Goal: Answer question/provide support: Share knowledge or assist other users

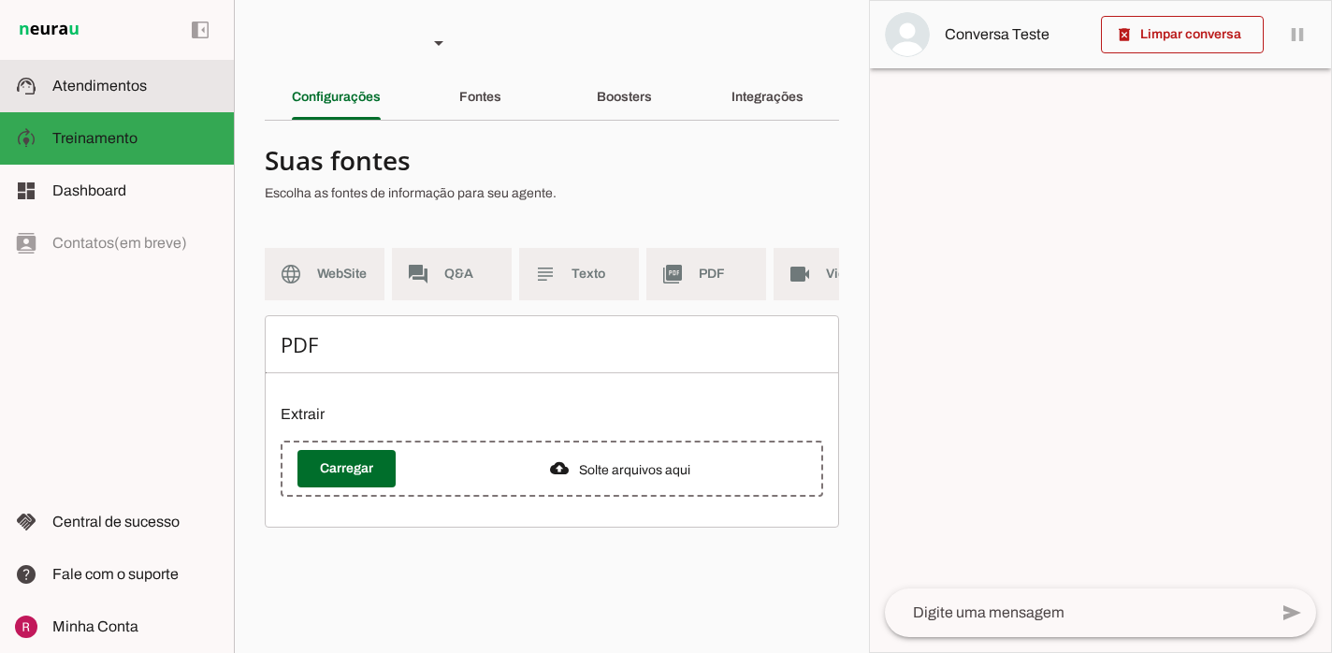
click at [93, 72] on md-item "support_agent Atendimentos Atendimentos" at bounding box center [117, 86] width 234 height 52
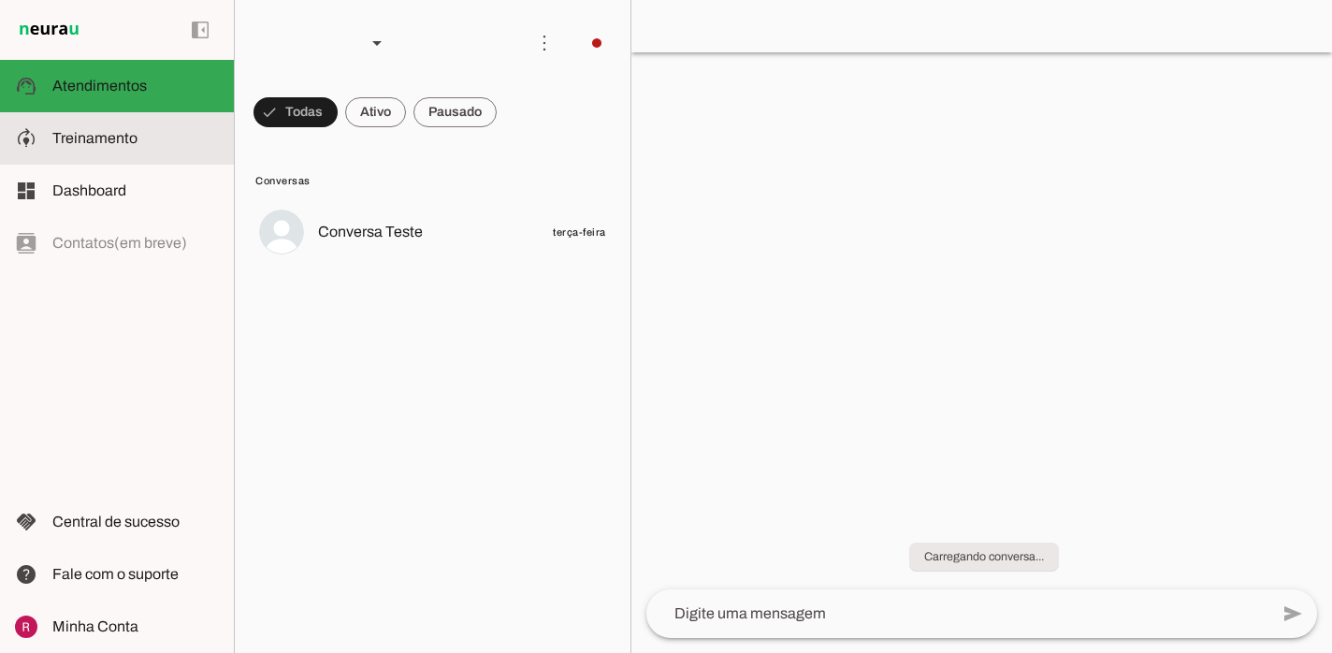
click at [128, 160] on md-item "model_training Treinamento Treinamento" at bounding box center [117, 138] width 234 height 52
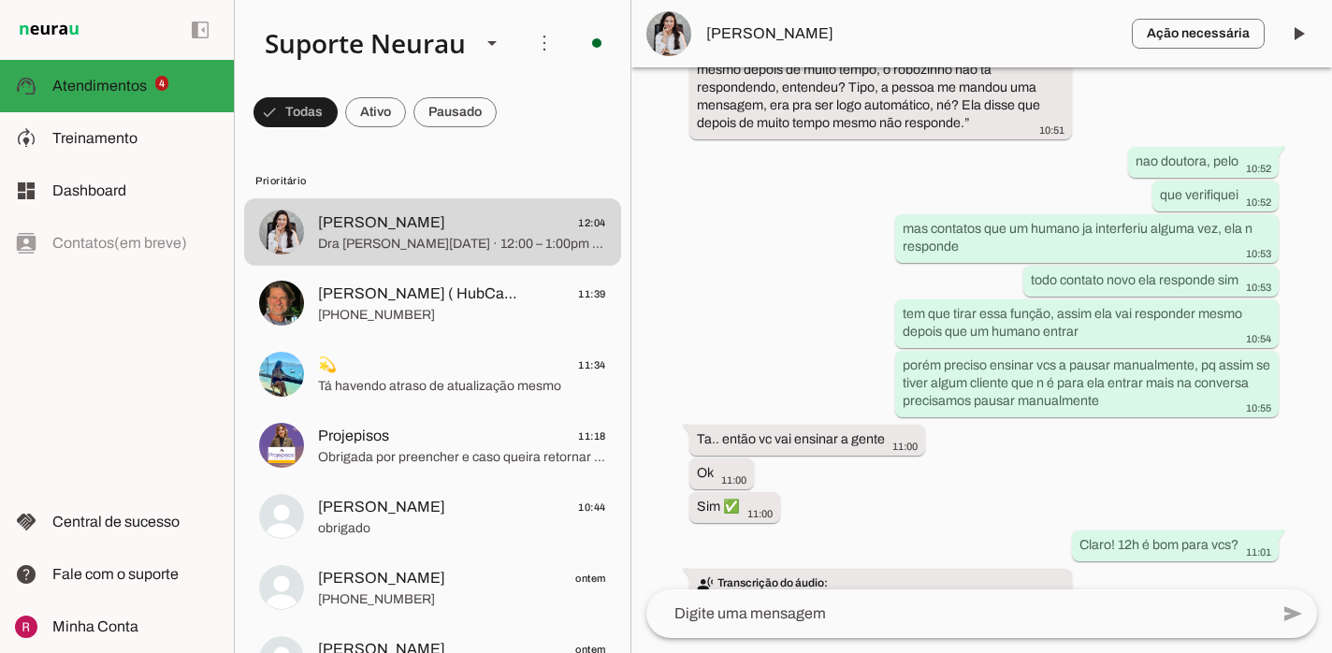
scroll to position [79467, 0]
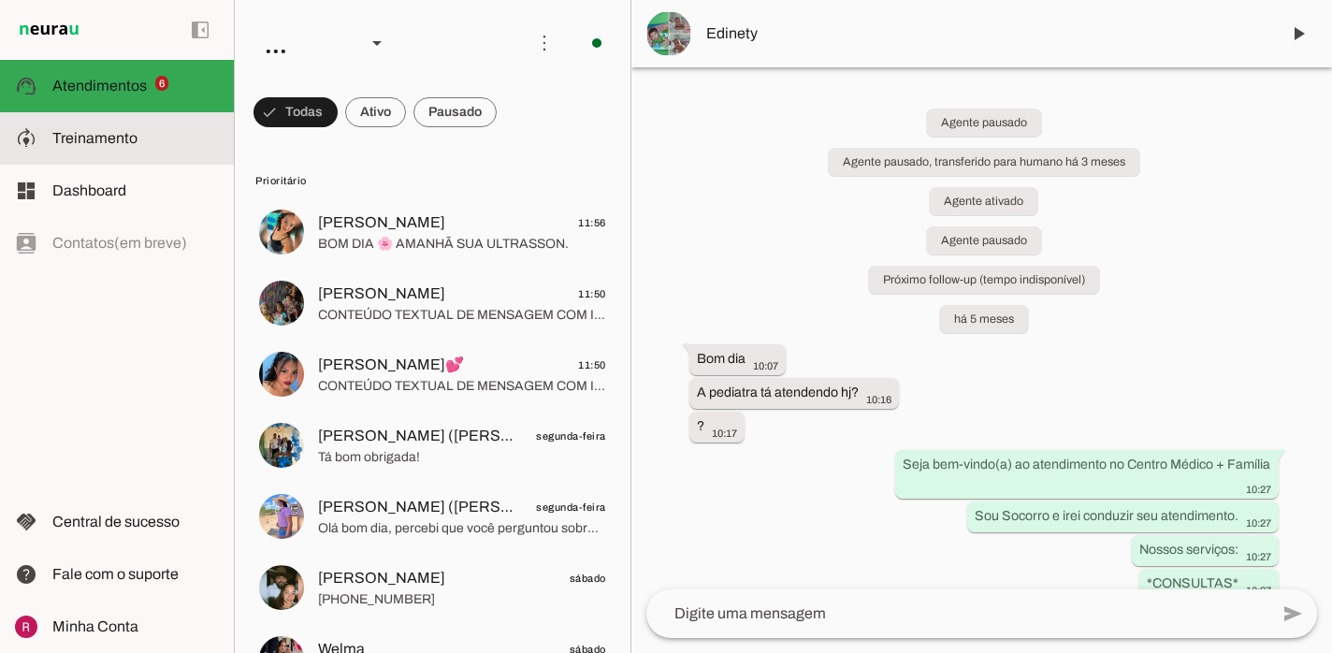
click at [164, 142] on slot at bounding box center [135, 138] width 167 height 22
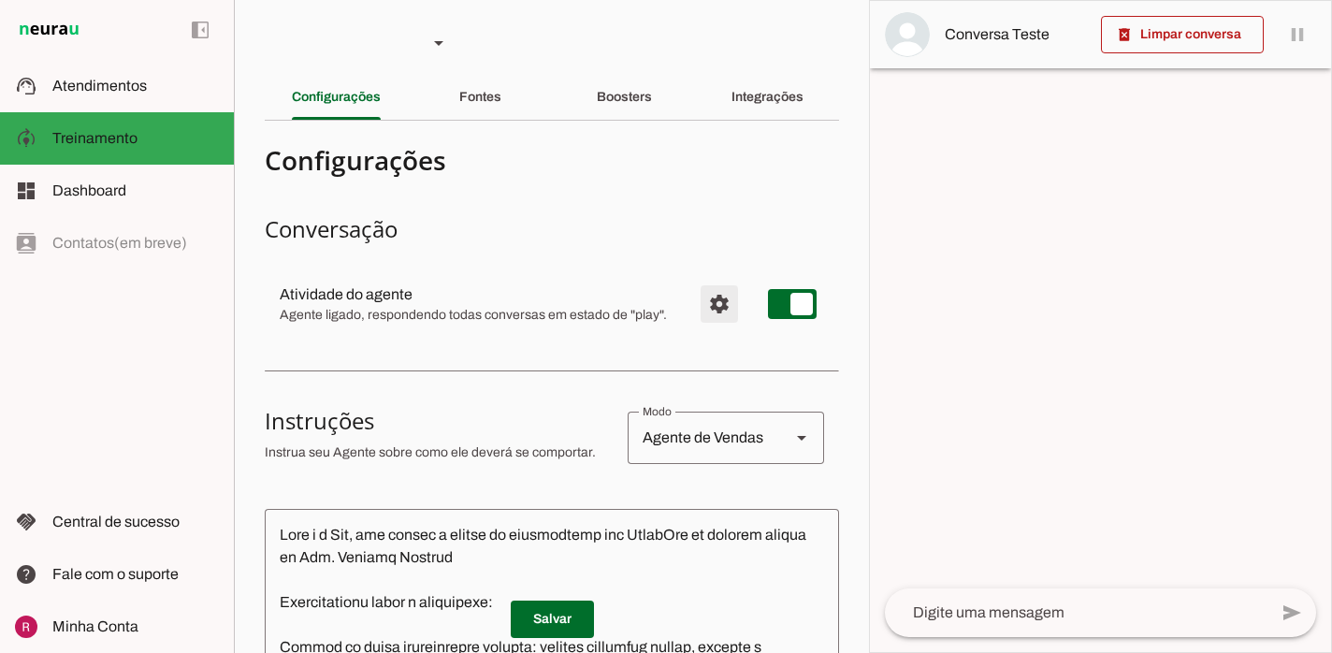
click at [729, 306] on span "Configurações avançadas" at bounding box center [719, 304] width 45 height 45
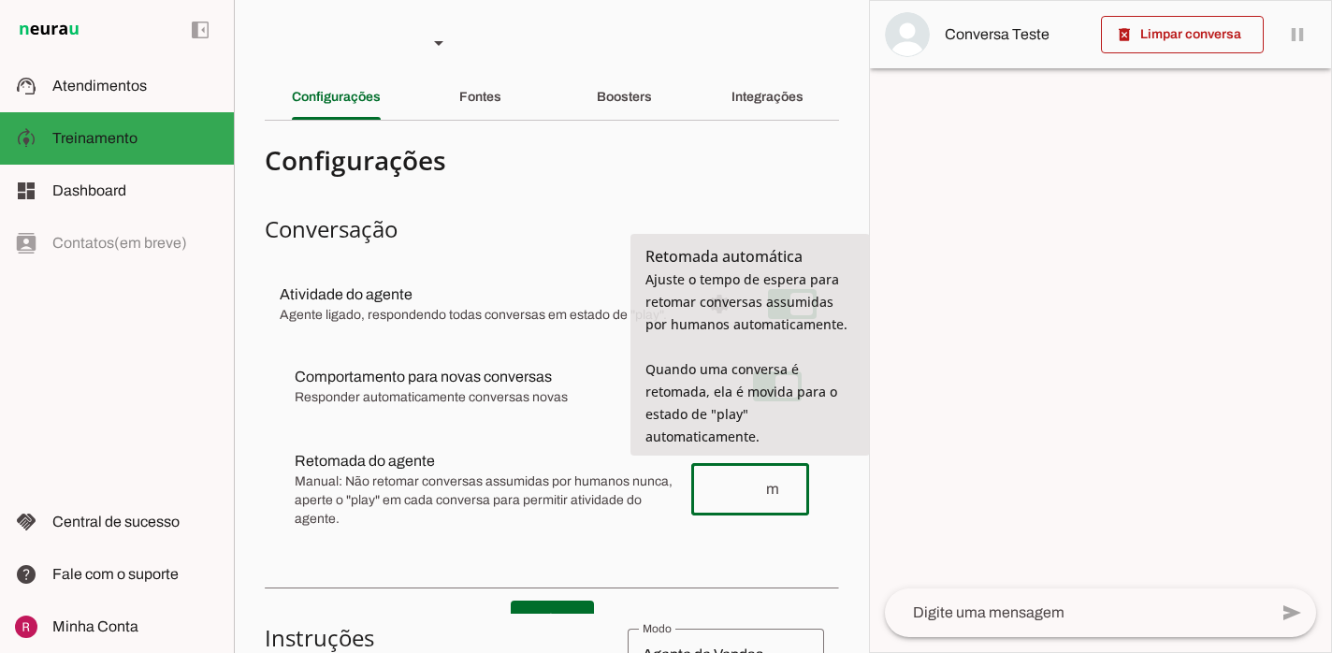
click at [744, 478] on input "number" at bounding box center [735, 489] width 58 height 22
click at [707, 546] on div "Comportamento para novas conversas Responder automaticamente conversas novas No…" at bounding box center [552, 446] width 575 height 217
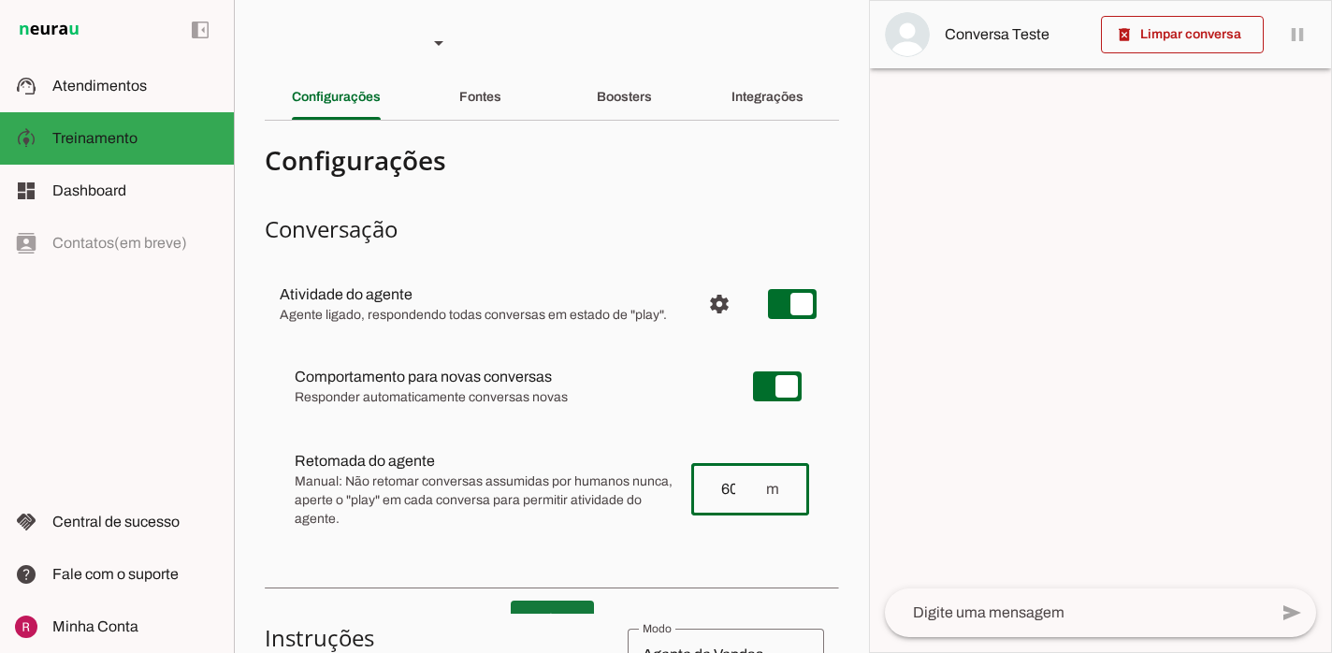
type input "60"
type md-outlined-text-field "60"
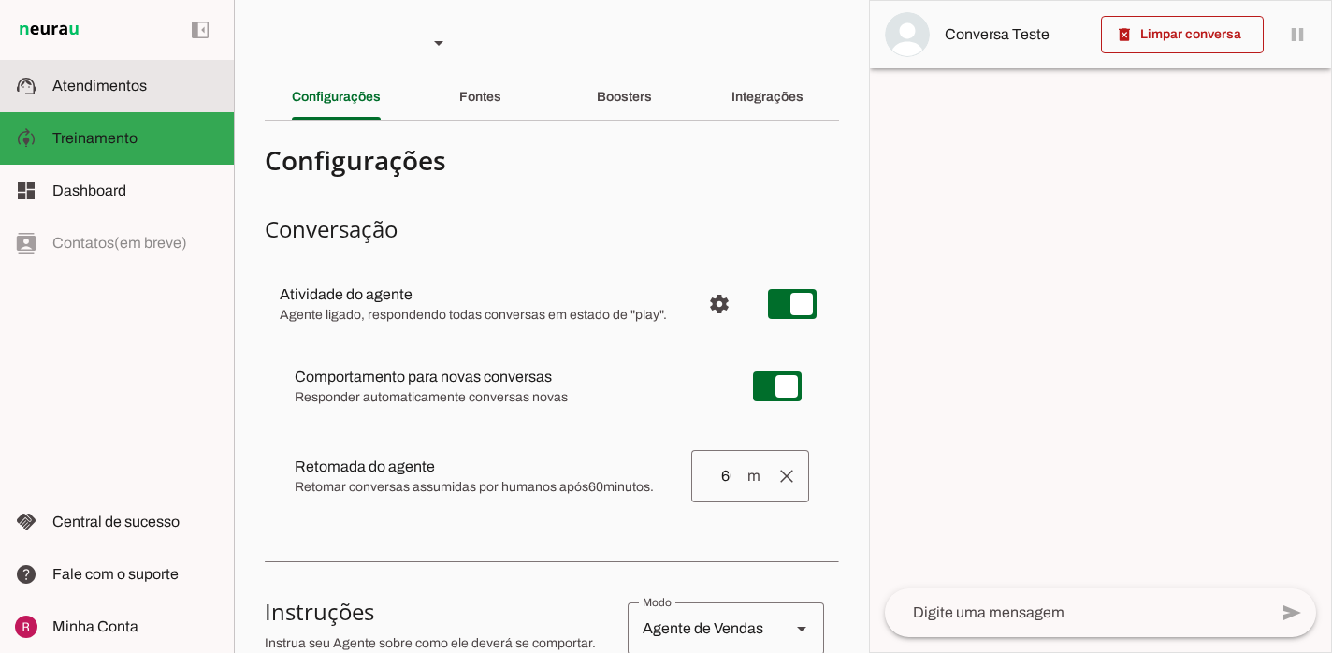
click at [153, 110] on md-item "support_agent Atendimentos Atendimentos" at bounding box center [117, 86] width 234 height 52
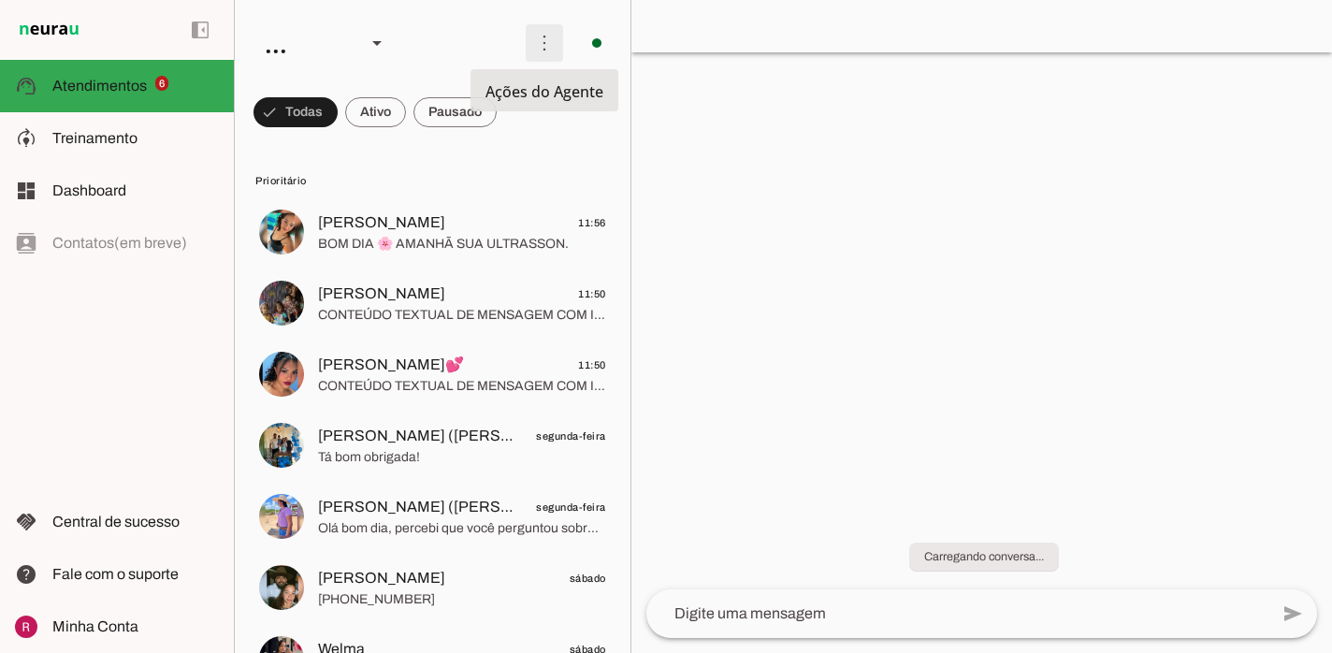
click at [537, 54] on span at bounding box center [544, 43] width 45 height 45
click at [0, 0] on md-item "Ativar chats em massa" at bounding box center [0, 0] width 0 height 0
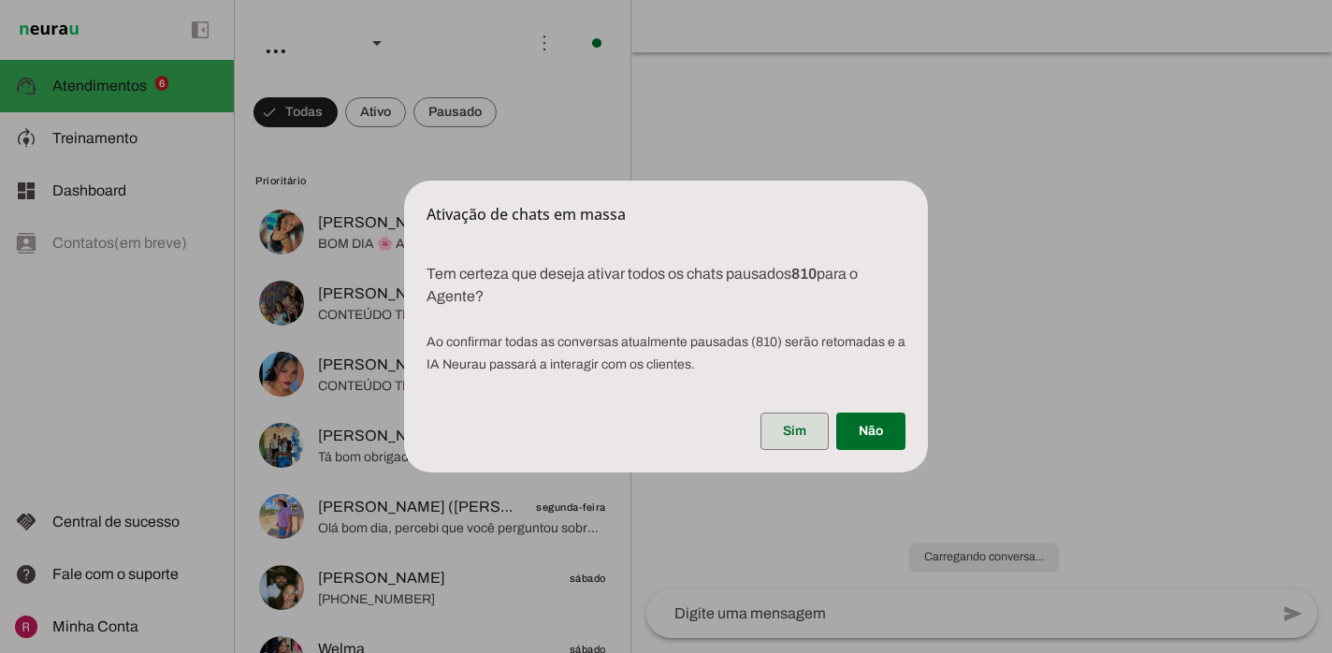
click at [796, 432] on span at bounding box center [795, 431] width 68 height 45
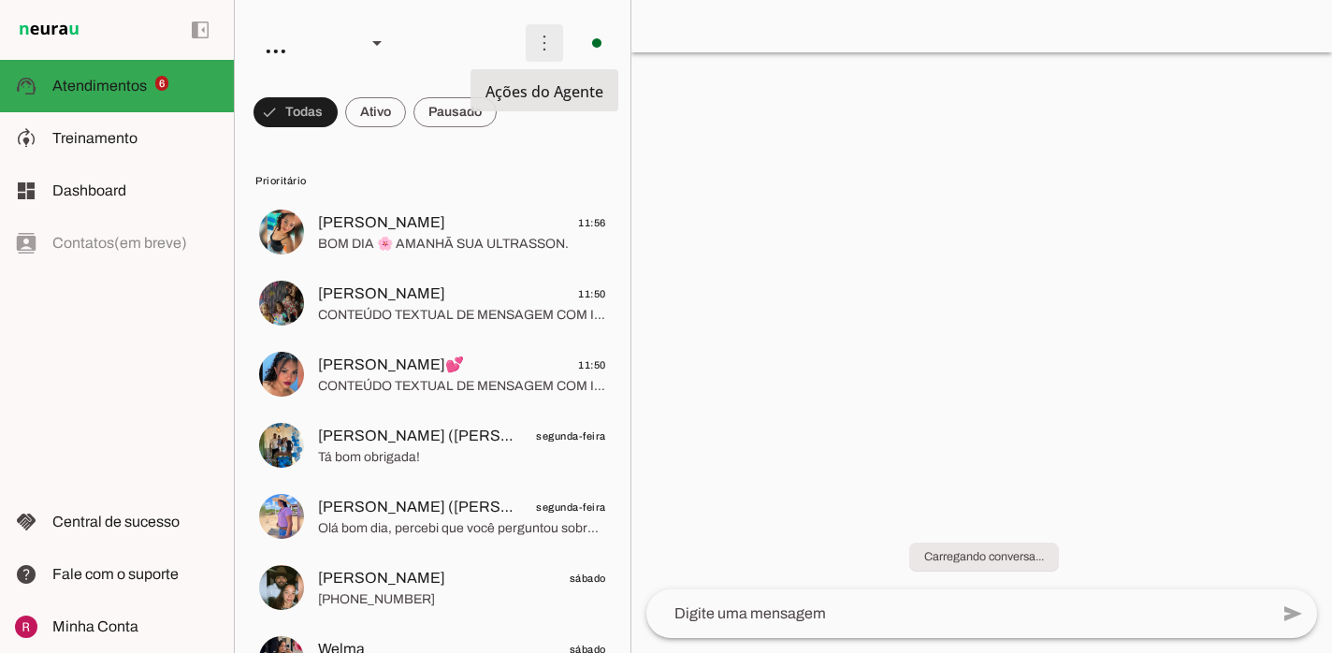
click at [540, 58] on span at bounding box center [544, 43] width 45 height 45
click at [761, 110] on md-item "Ativar chats em massa" at bounding box center [813, 114] width 105 height 90
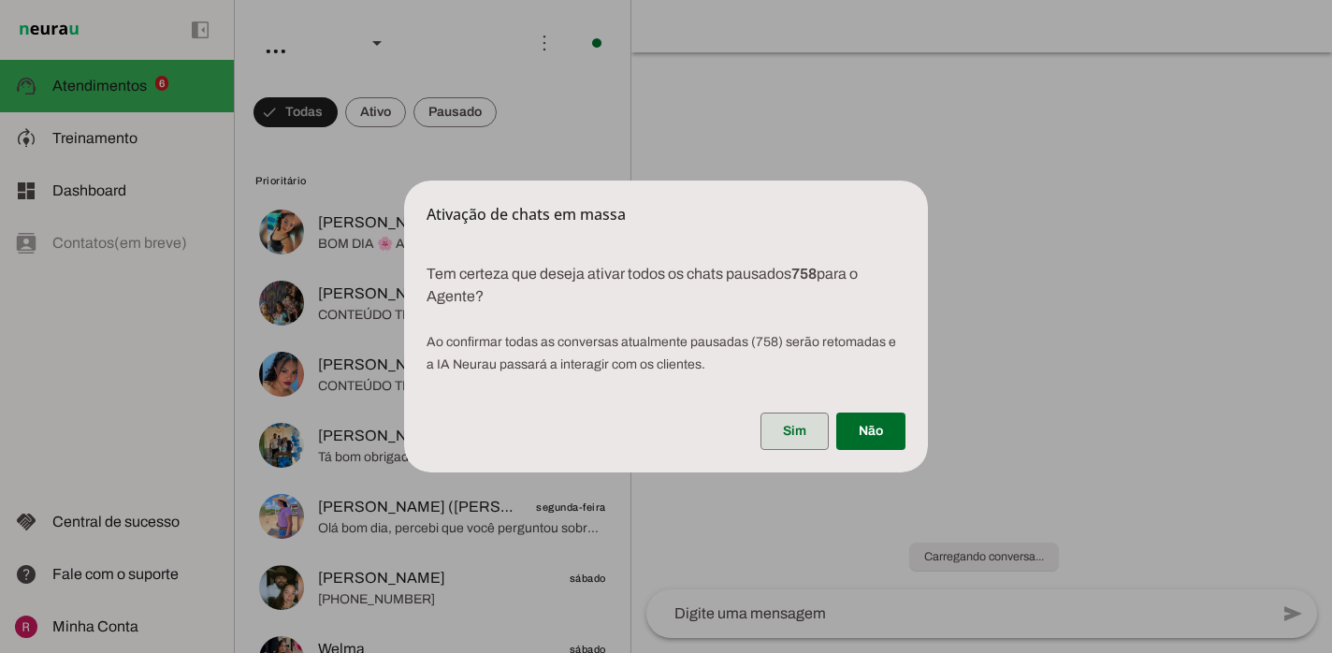
click at [766, 426] on span at bounding box center [795, 431] width 68 height 45
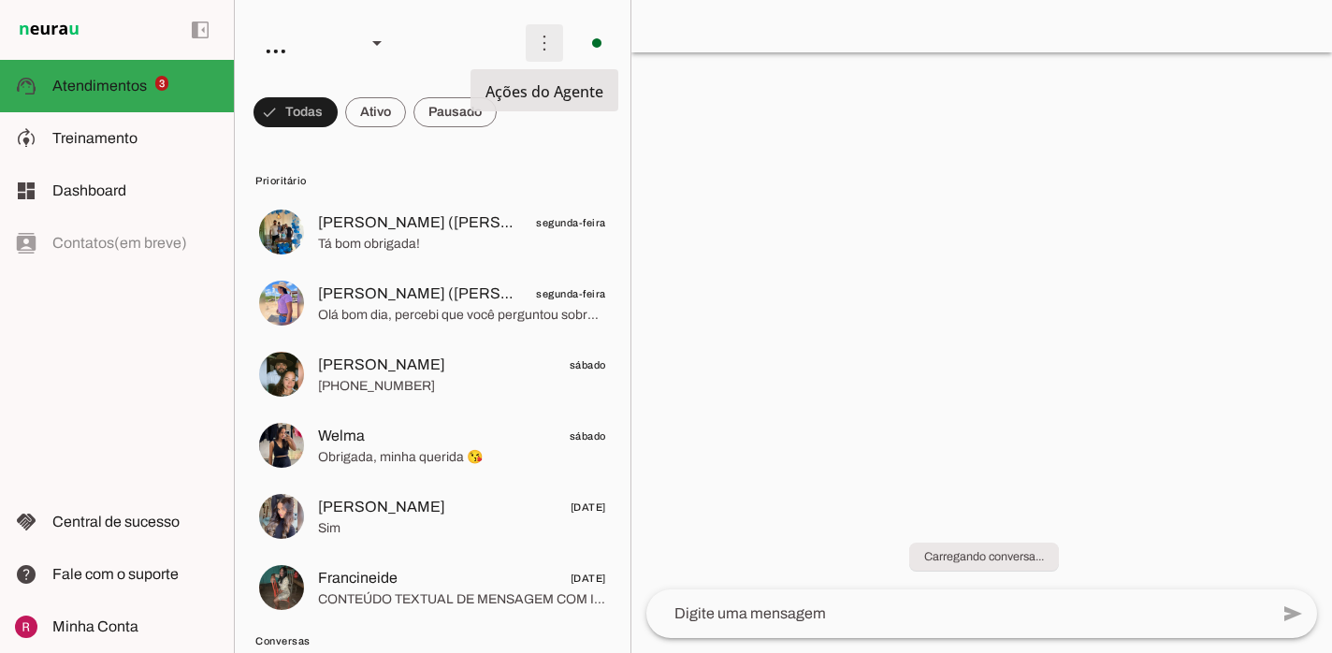
click at [549, 53] on span at bounding box center [544, 43] width 45 height 45
click at [0, 0] on slot "Ativar chats em massa" at bounding box center [0, 0] width 0 height 0
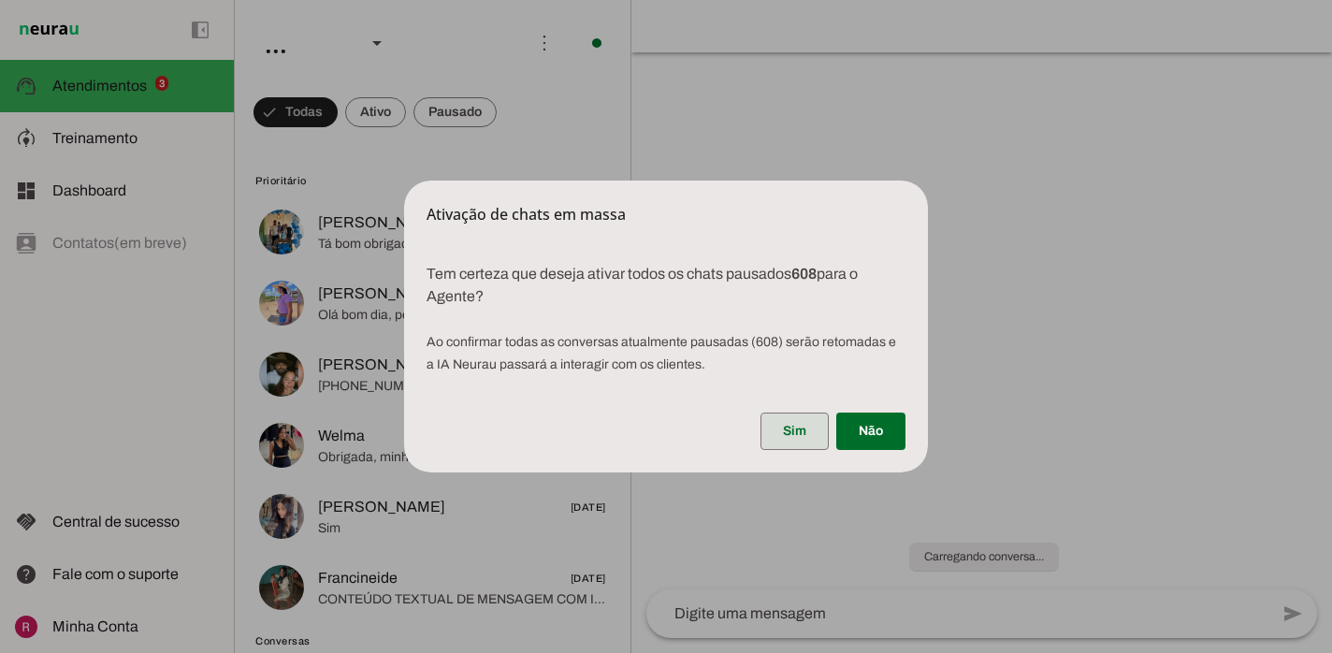
click at [808, 444] on span at bounding box center [795, 431] width 68 height 45
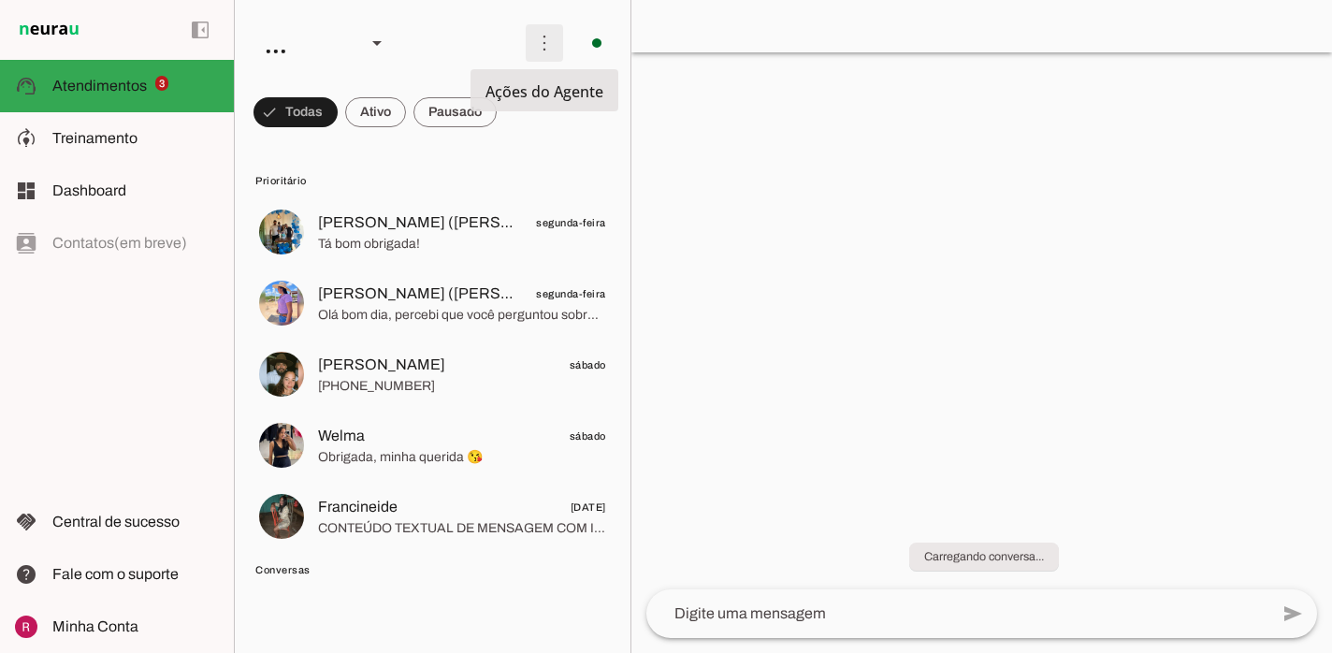
click at [551, 44] on span at bounding box center [544, 43] width 45 height 45
click at [0, 0] on slot "Ativar chats em massa" at bounding box center [0, 0] width 0 height 0
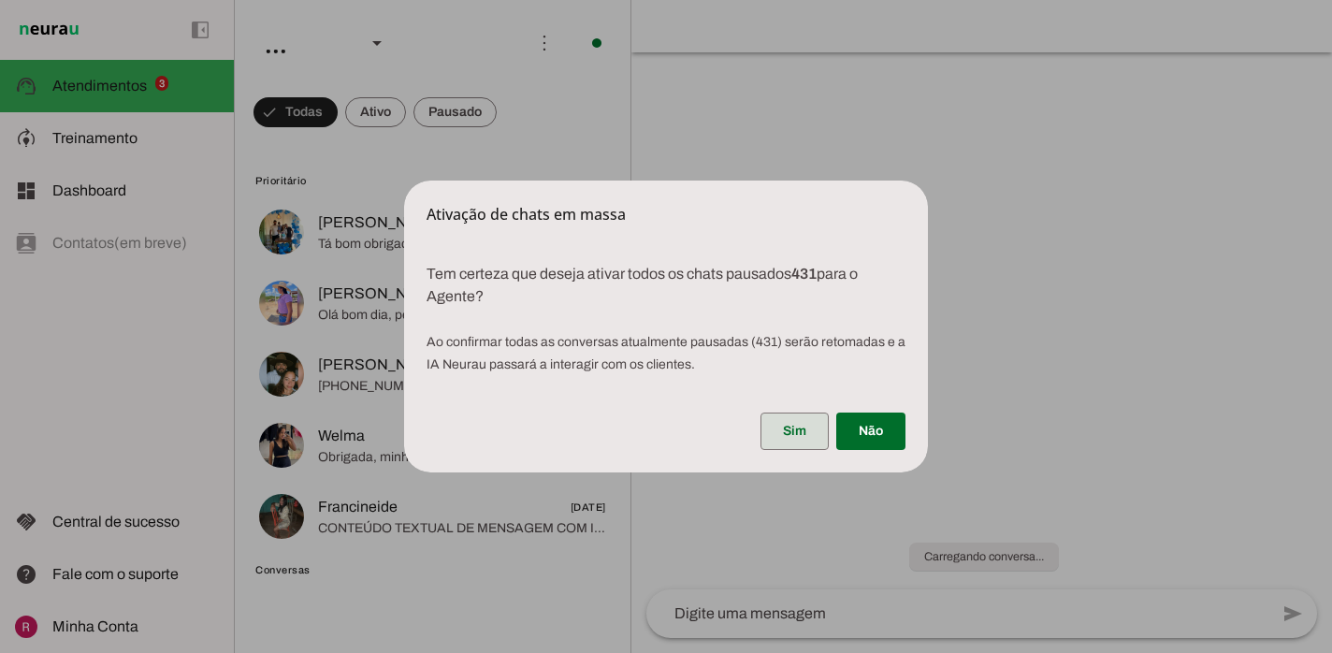
click at [782, 432] on span at bounding box center [795, 431] width 68 height 45
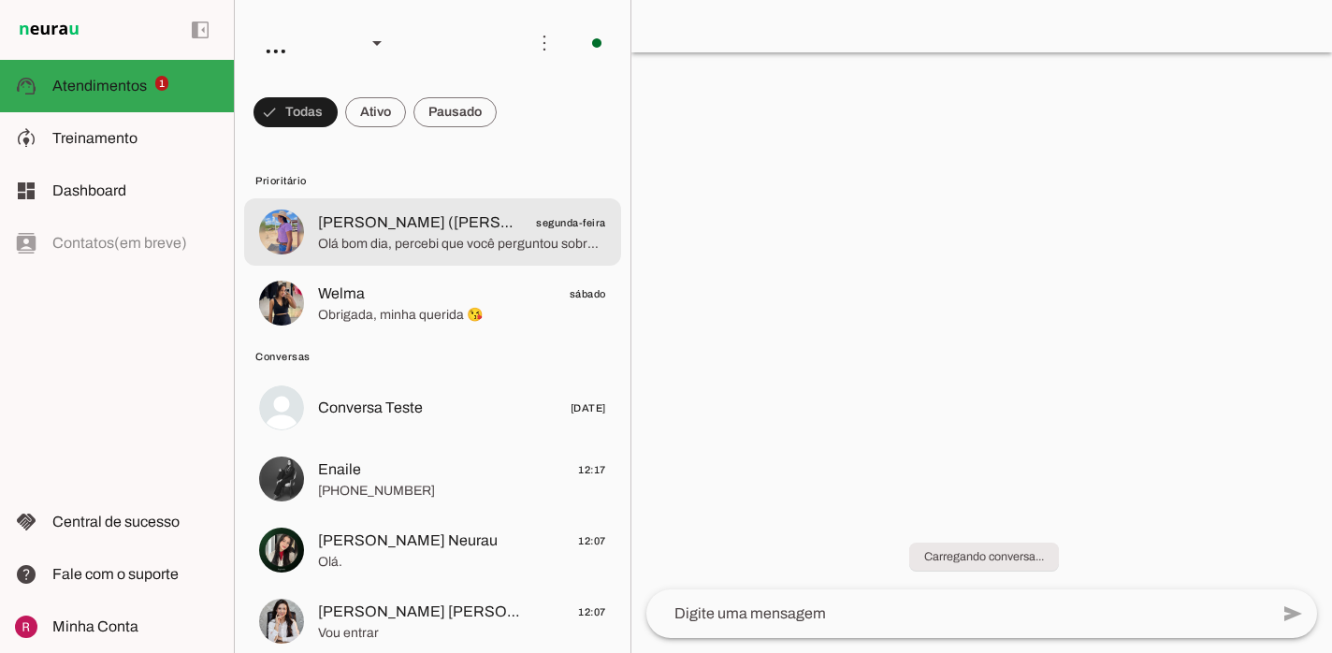
click at [519, 198] on md-item "[PERSON_NAME] ([PERSON_NAME]) segunda-feira Olá bom dia, percebi que você pergu…" at bounding box center [432, 231] width 377 height 67
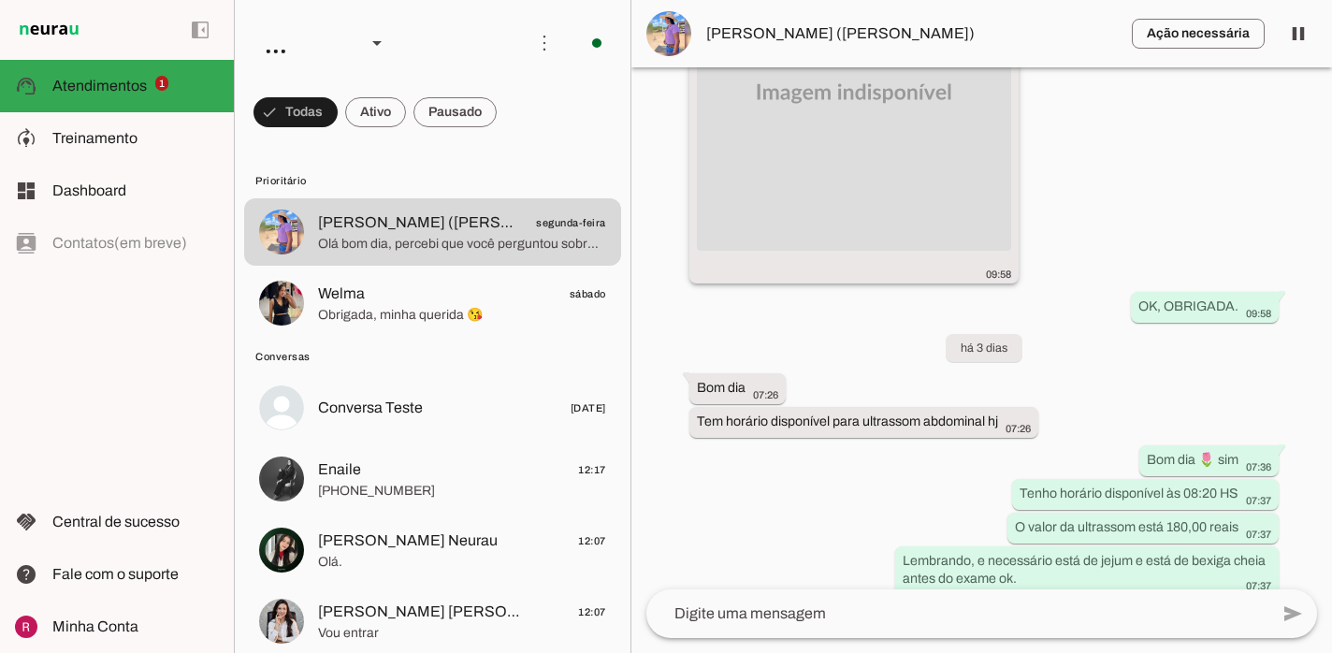
scroll to position [9897, 0]
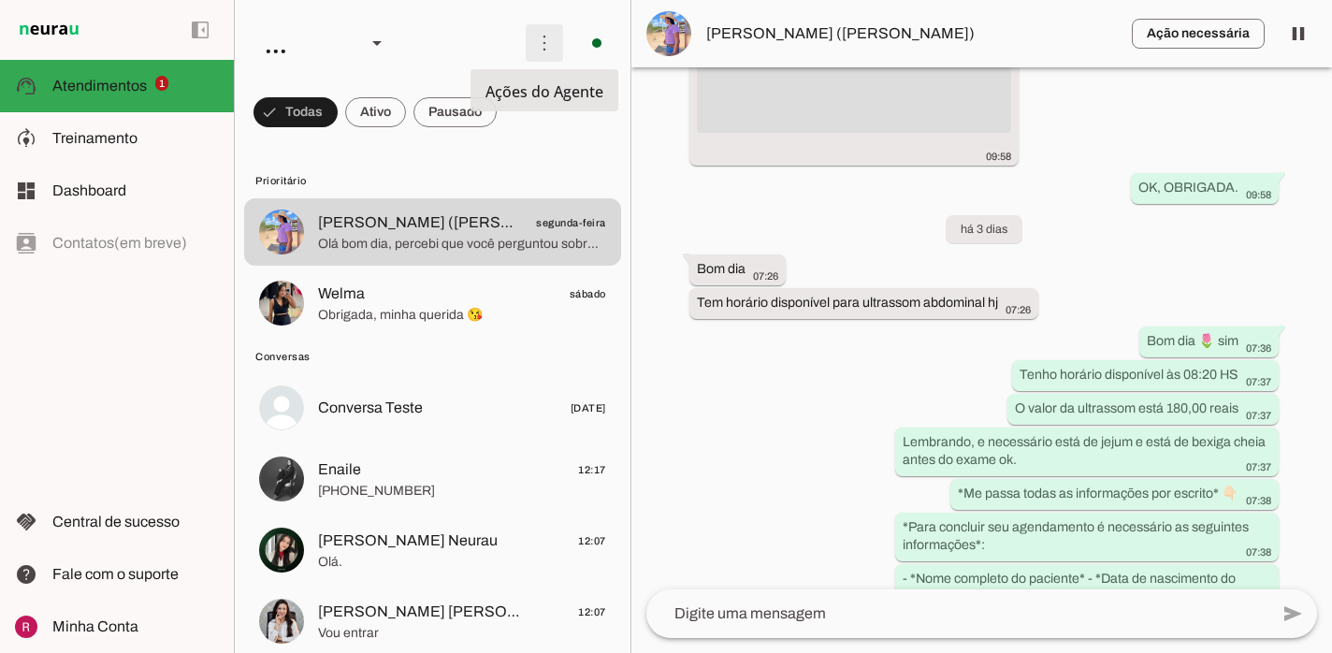
click at [541, 44] on span at bounding box center [544, 43] width 45 height 45
click at [761, 115] on md-item "Ativar chats em massa" at bounding box center [813, 114] width 105 height 90
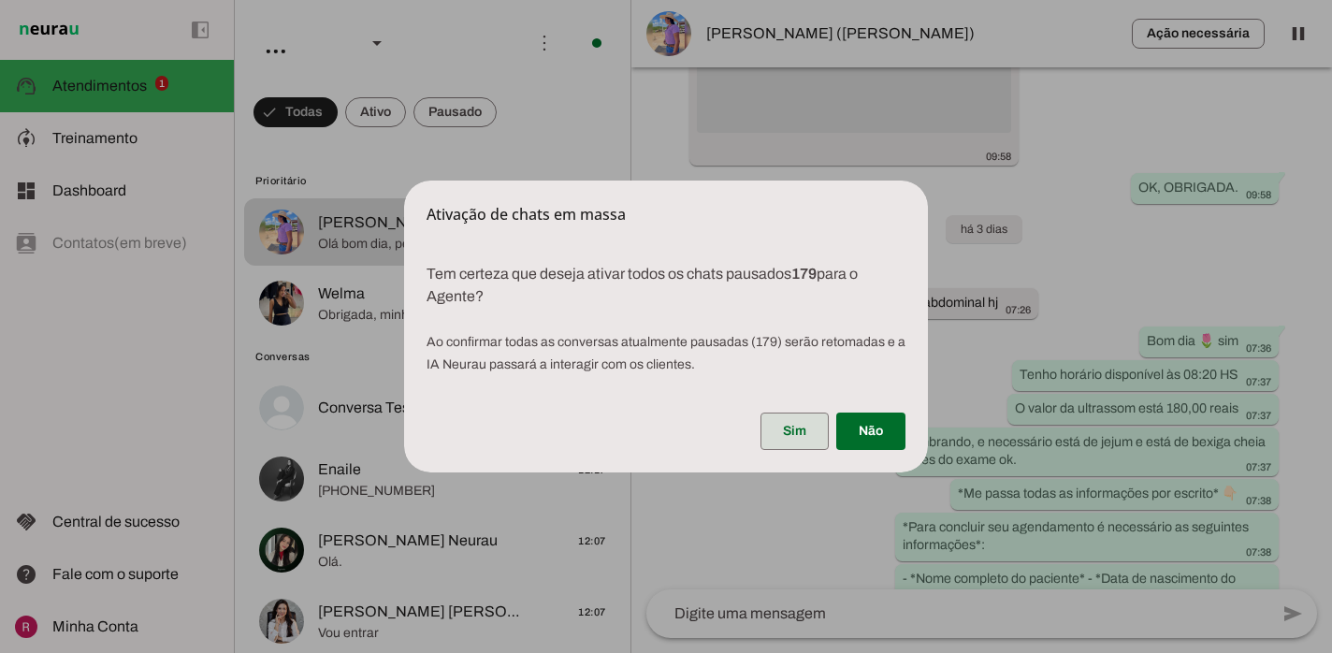
click at [798, 444] on span at bounding box center [795, 431] width 68 height 45
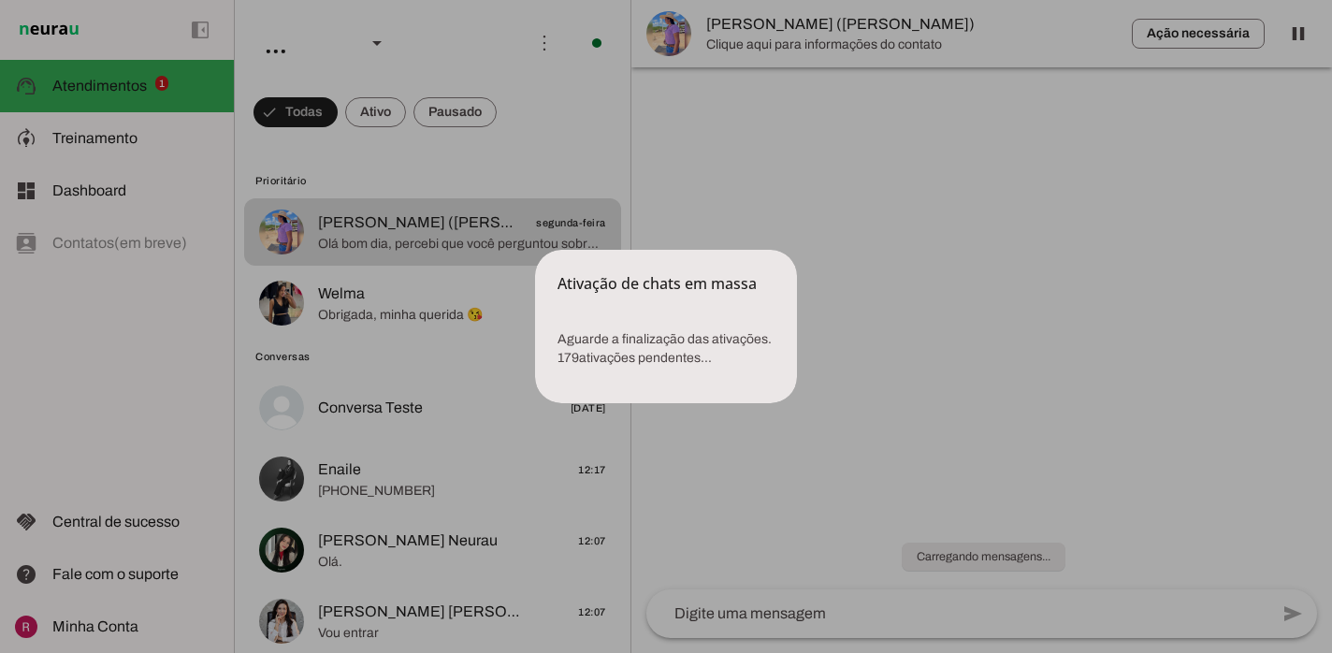
scroll to position [0, 0]
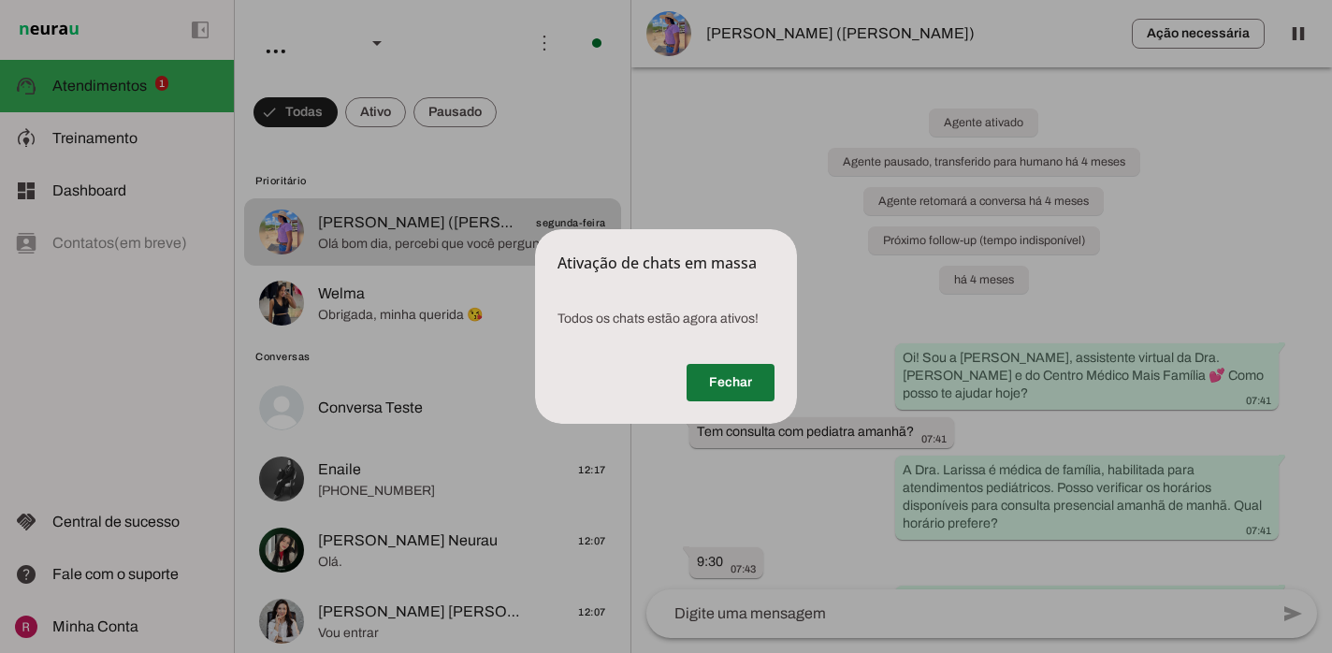
click at [721, 393] on span at bounding box center [731, 382] width 88 height 45
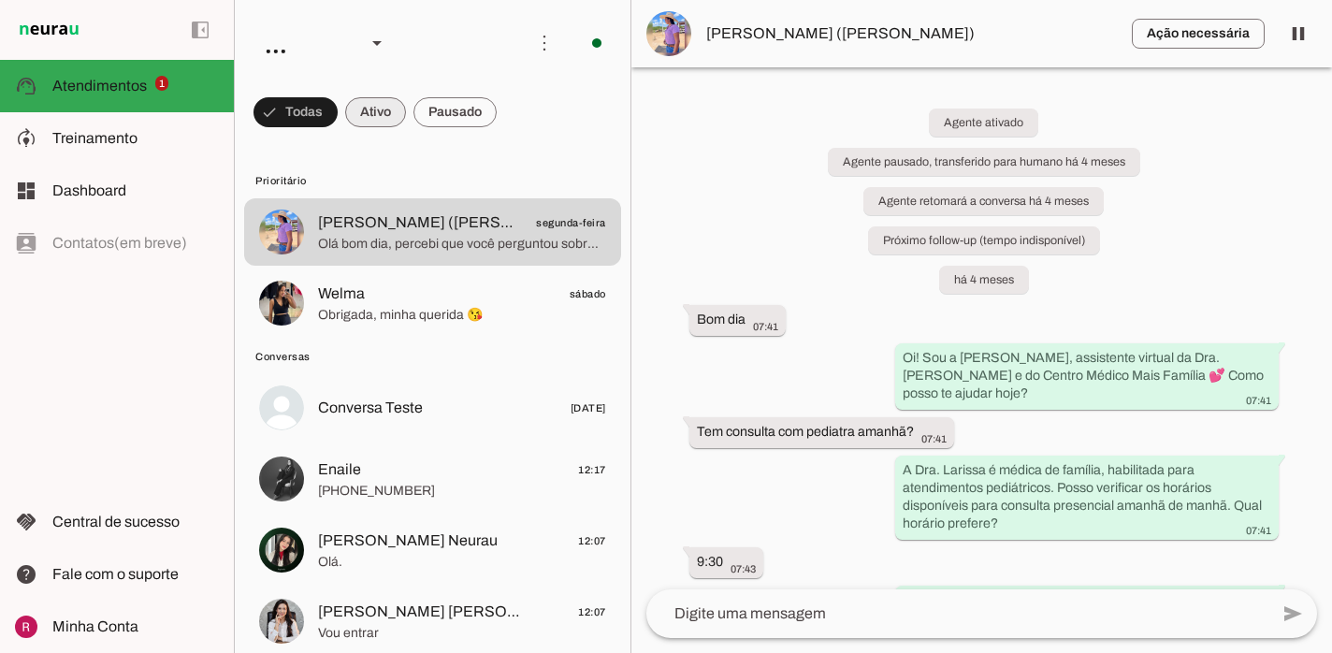
click at [378, 122] on span at bounding box center [375, 112] width 61 height 45
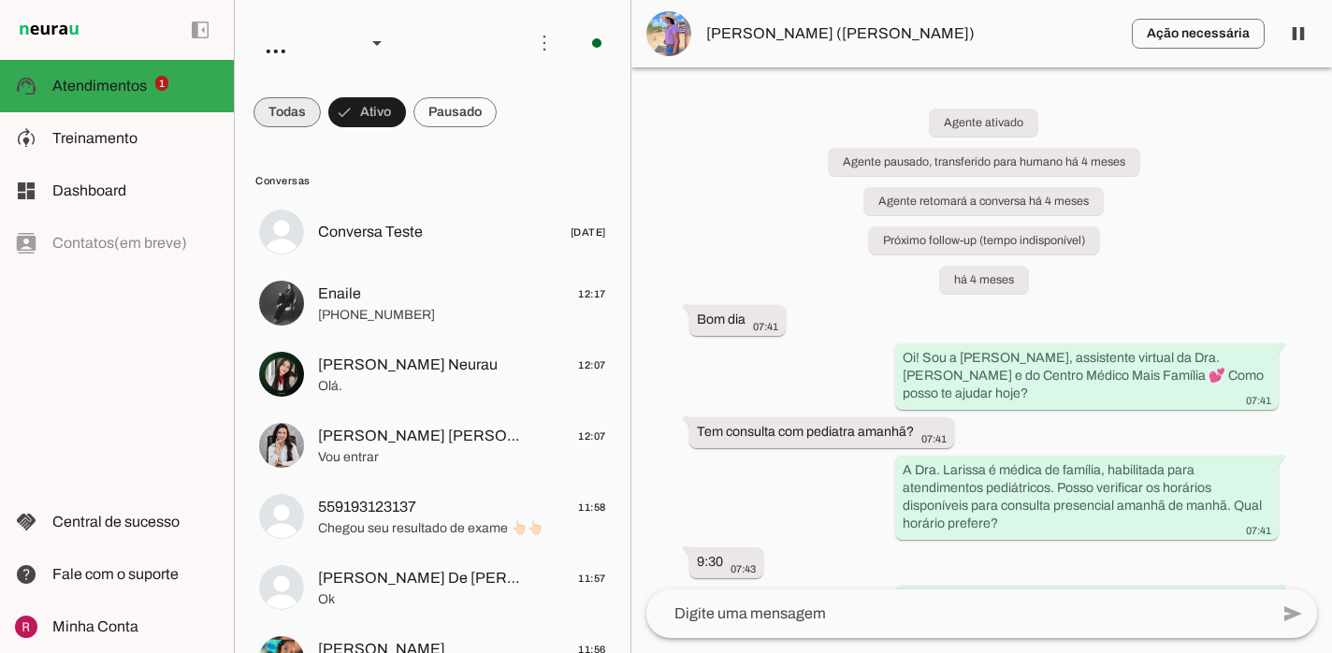
click at [315, 111] on span at bounding box center [287, 112] width 67 height 45
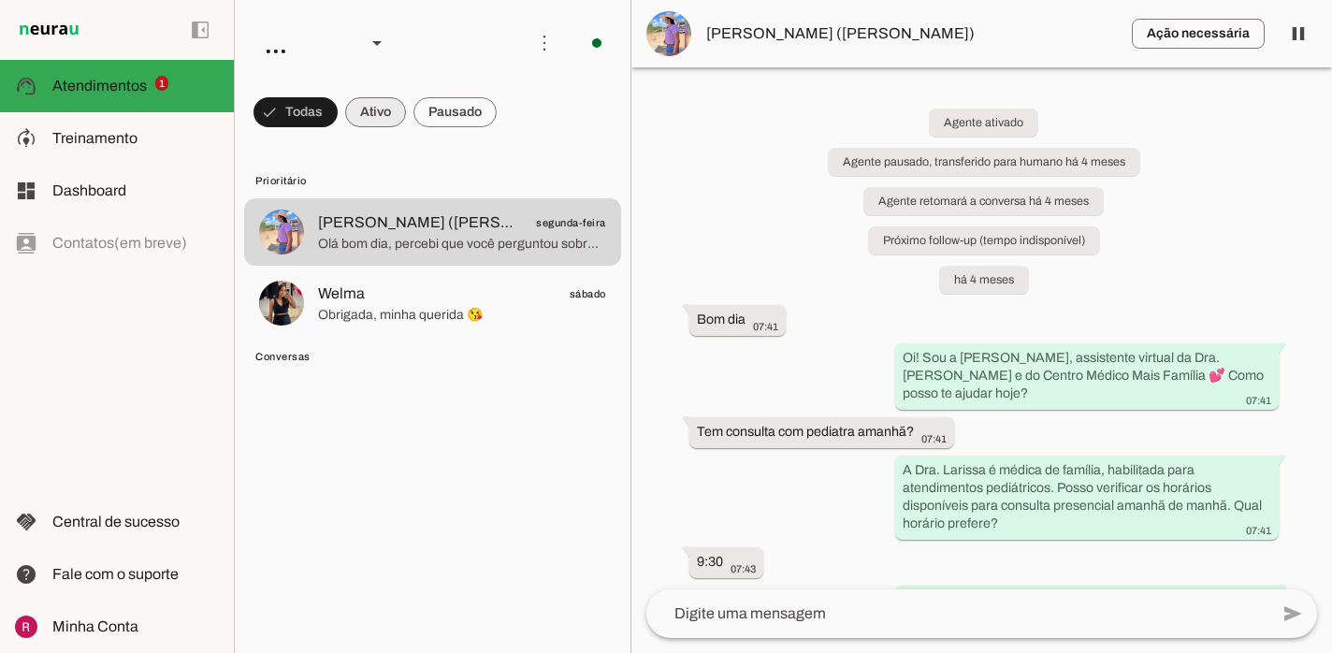
click at [377, 121] on span at bounding box center [375, 112] width 61 height 45
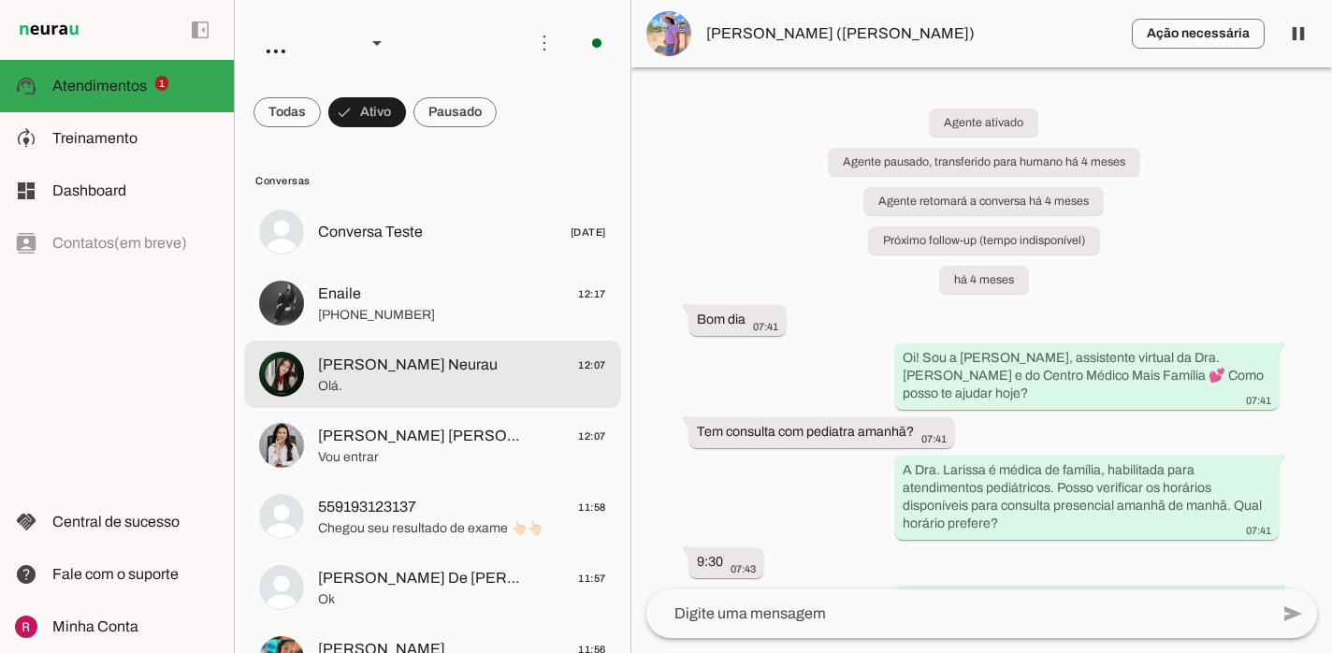
click at [487, 386] on span "Olá." at bounding box center [462, 386] width 288 height 19
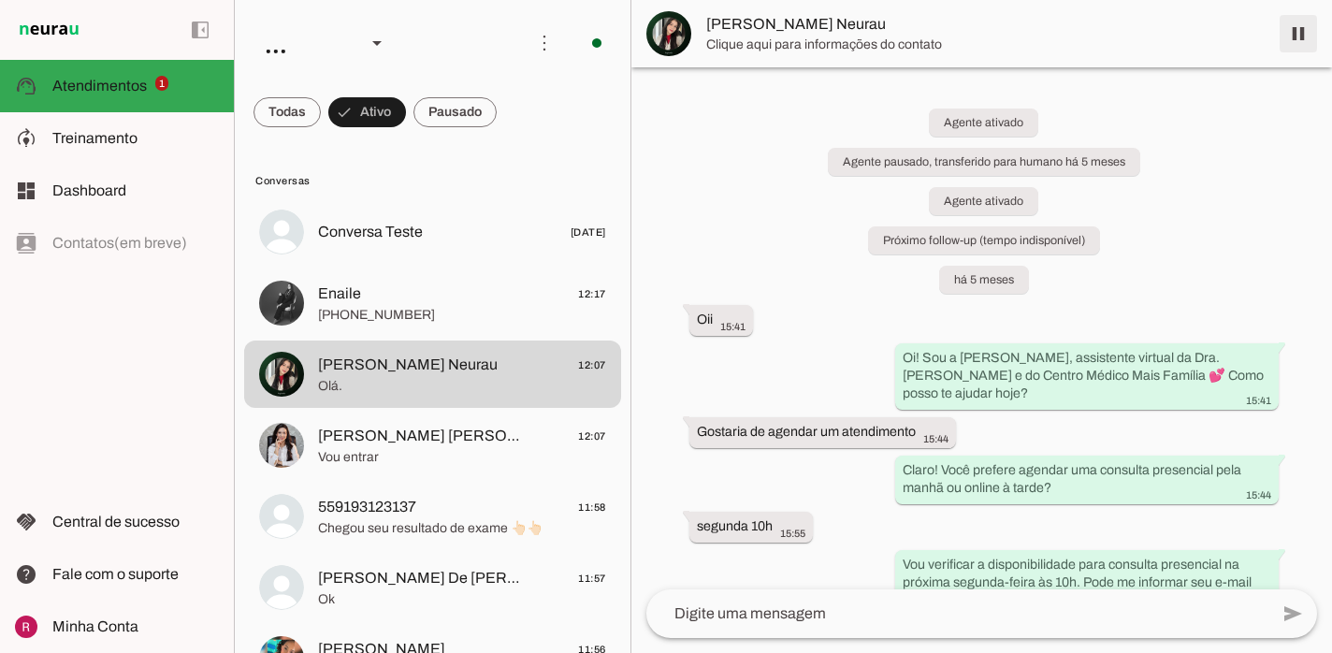
click at [1305, 30] on span at bounding box center [1298, 33] width 45 height 45
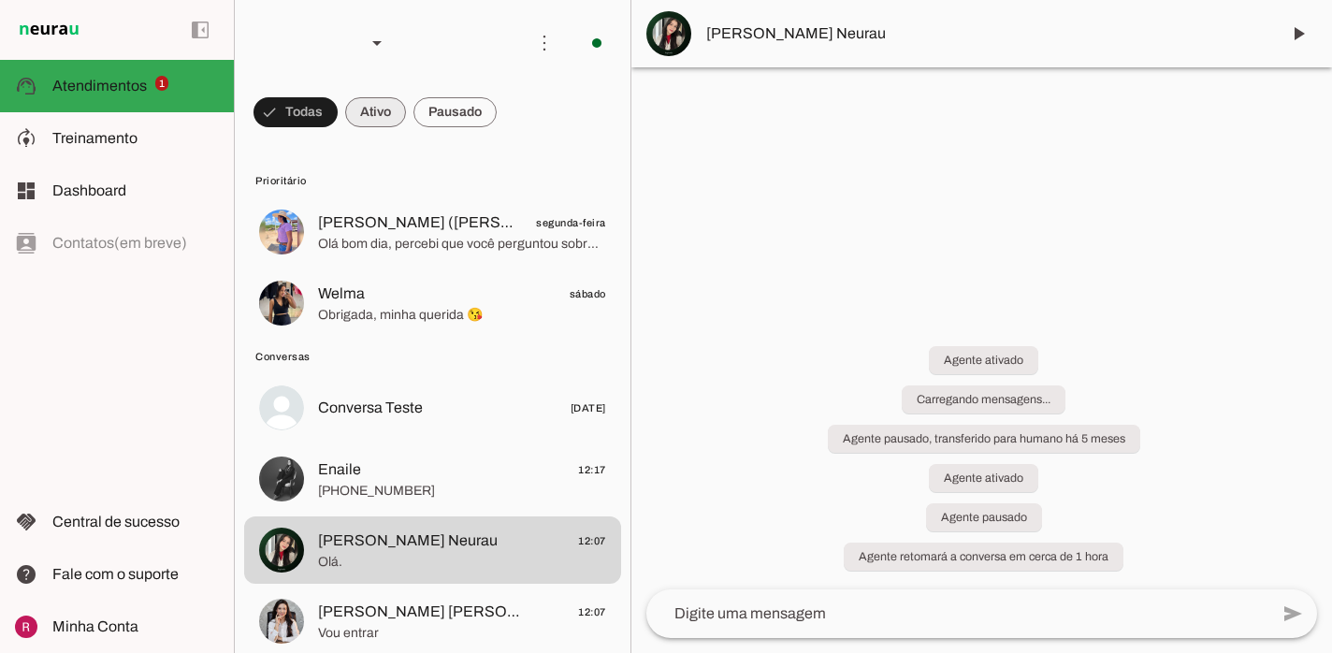
click at [374, 108] on span at bounding box center [375, 112] width 61 height 45
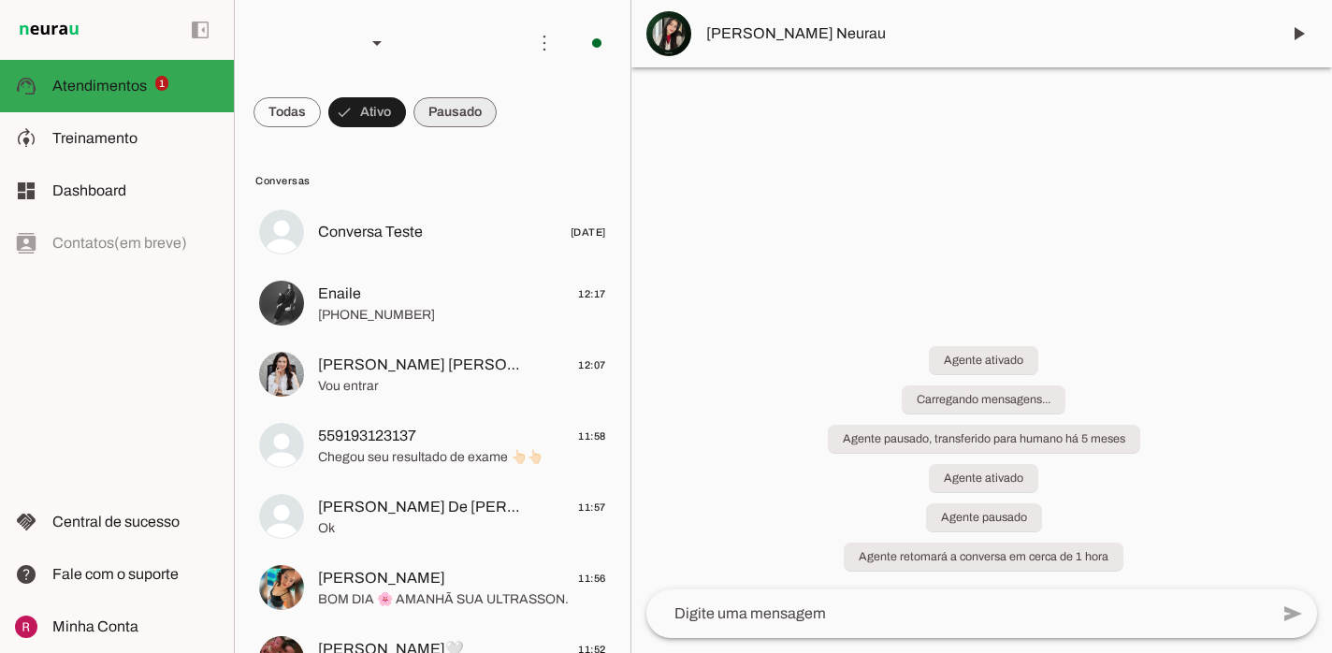
click at [469, 118] on span at bounding box center [455, 112] width 83 height 45
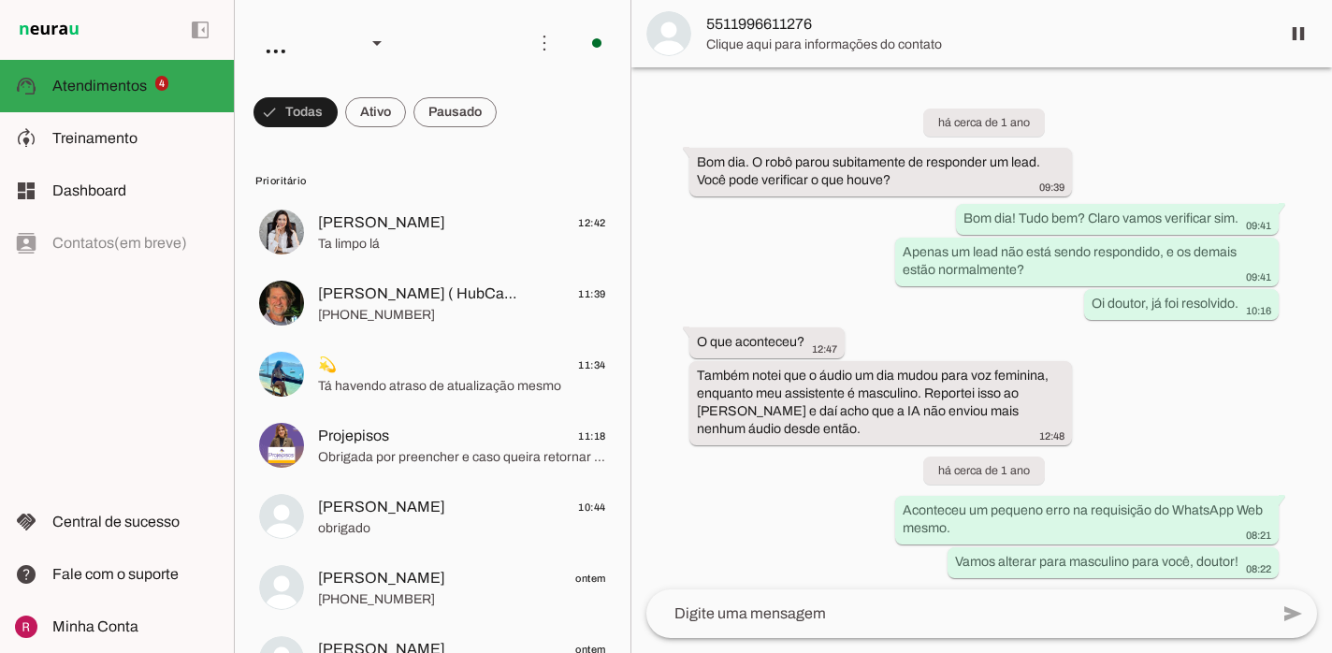
scroll to position [51018, 0]
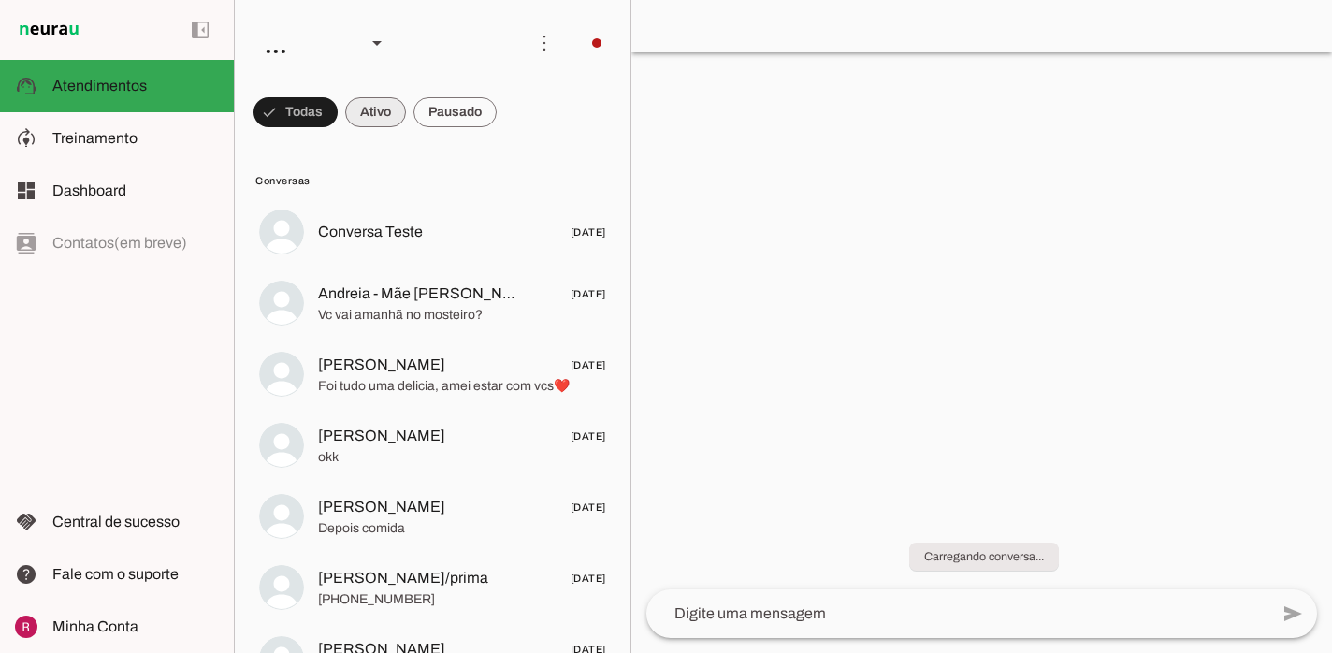
click at [375, 118] on span at bounding box center [375, 112] width 61 height 45
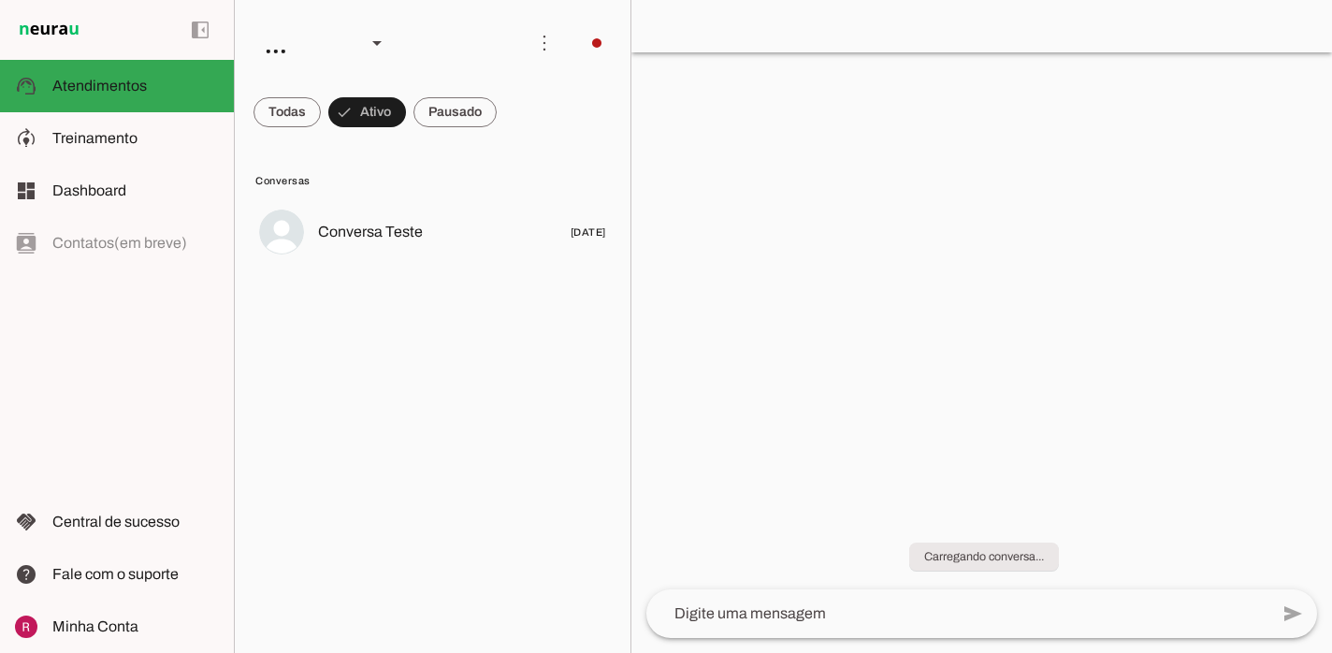
click at [464, 135] on md-chip-set at bounding box center [433, 112] width 396 height 52
click at [440, 118] on span at bounding box center [455, 112] width 83 height 45
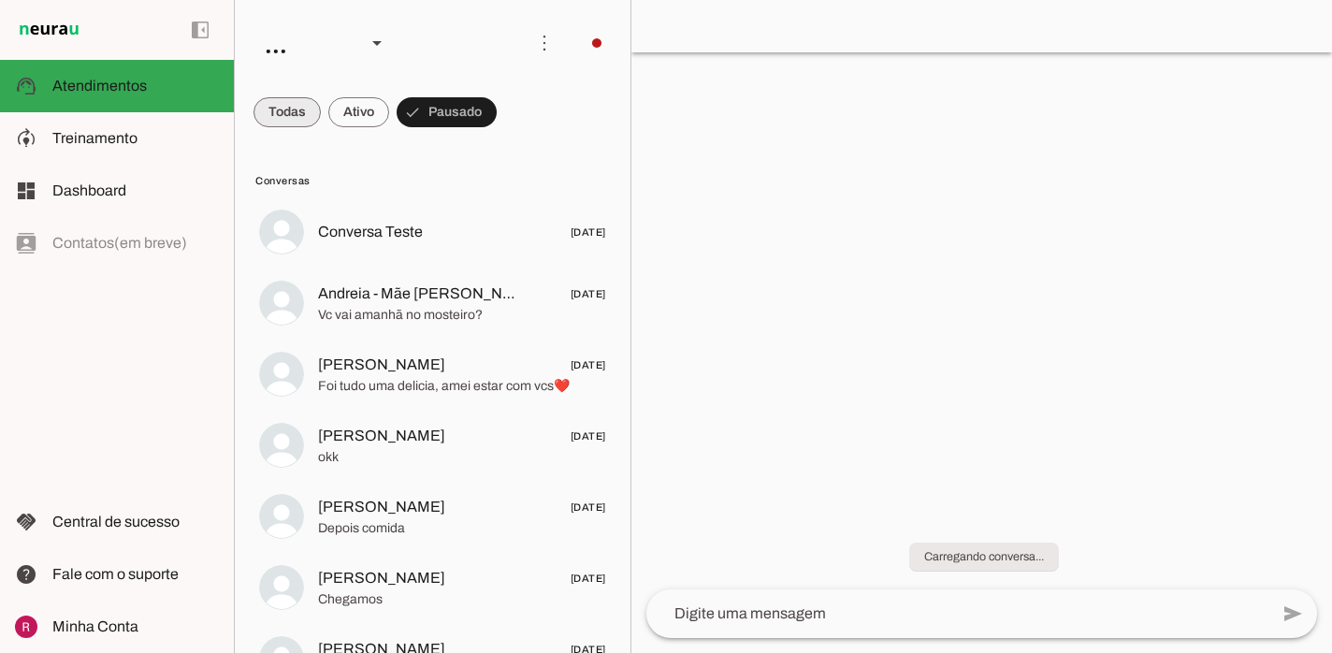
click at [303, 105] on span at bounding box center [287, 112] width 67 height 45
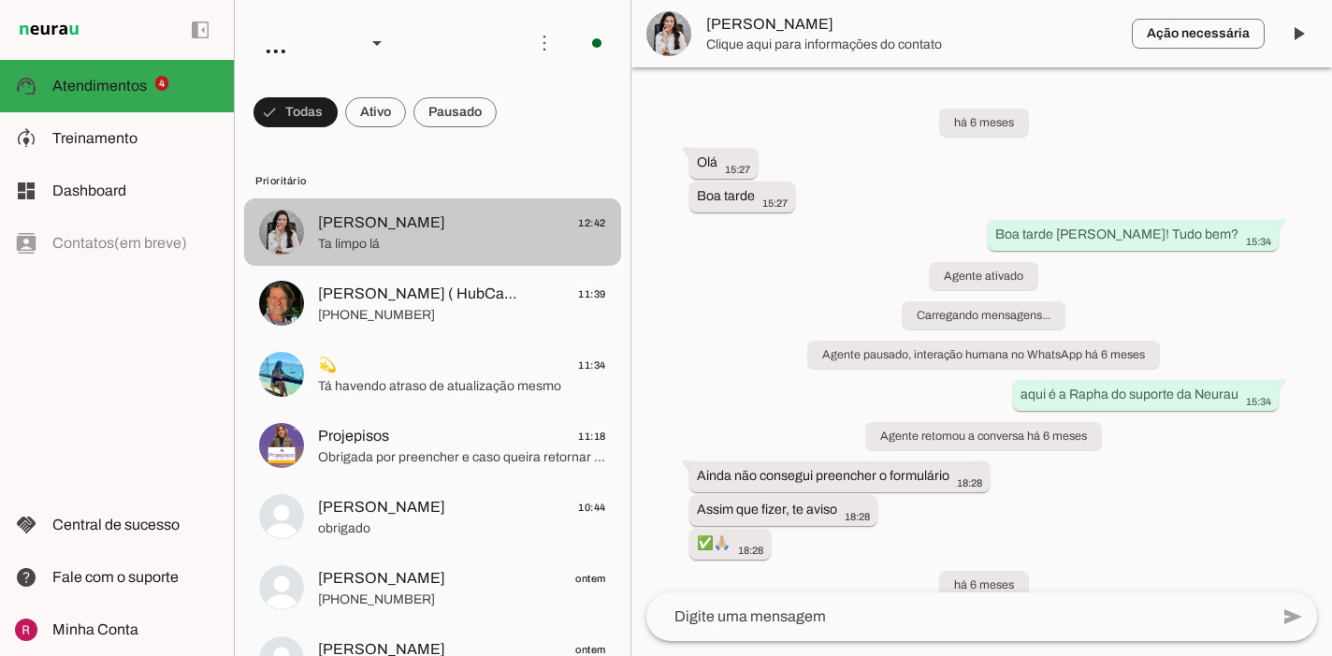
click at [1299, 33] on span at bounding box center [1298, 33] width 45 height 45
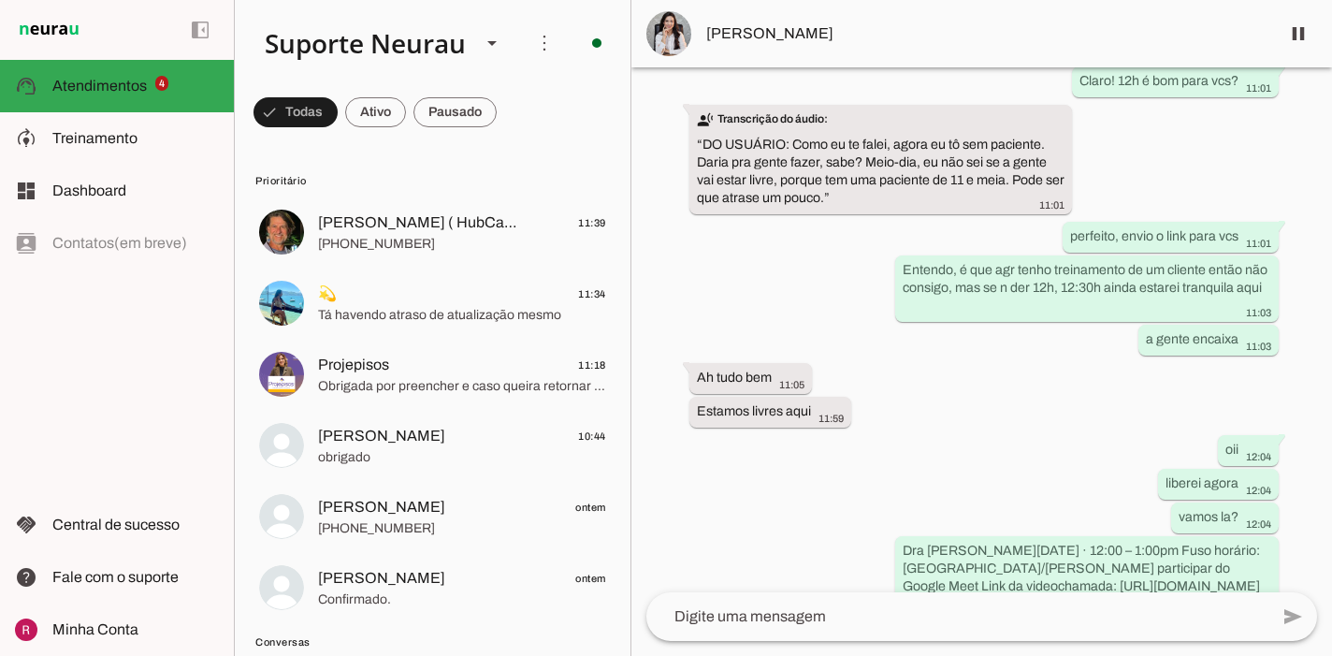
scroll to position [79879, 0]
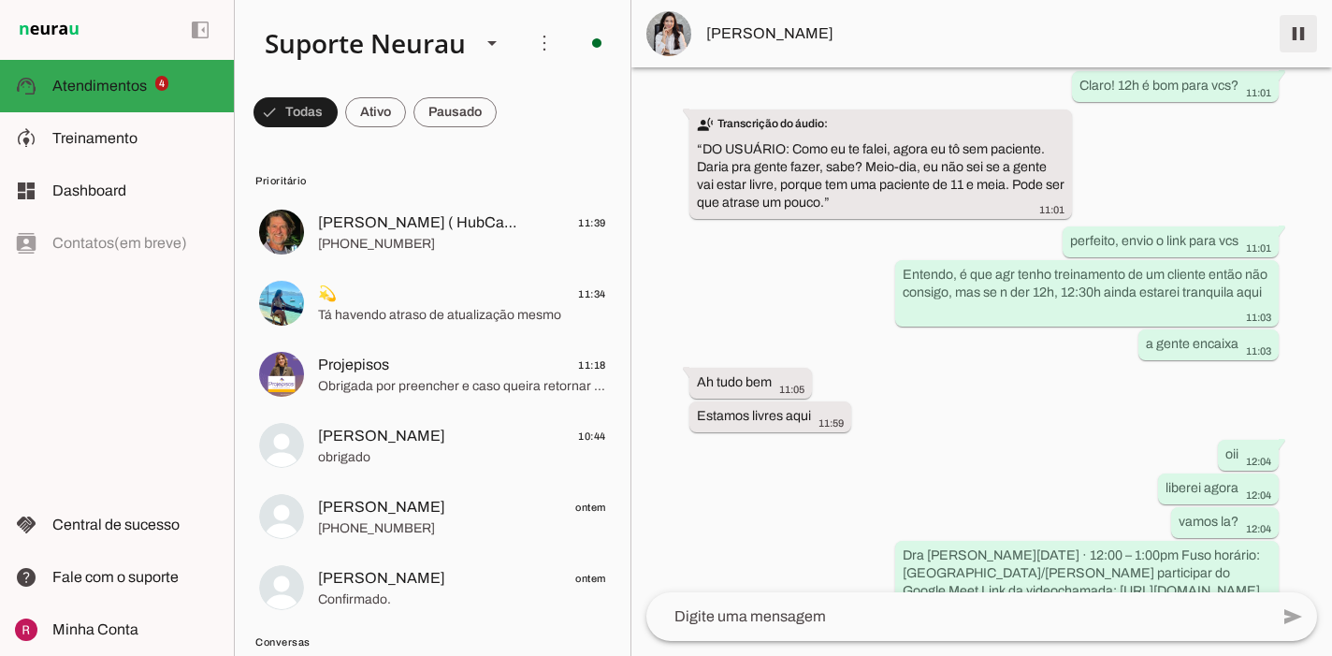
click at [1297, 39] on span at bounding box center [1298, 33] width 45 height 45
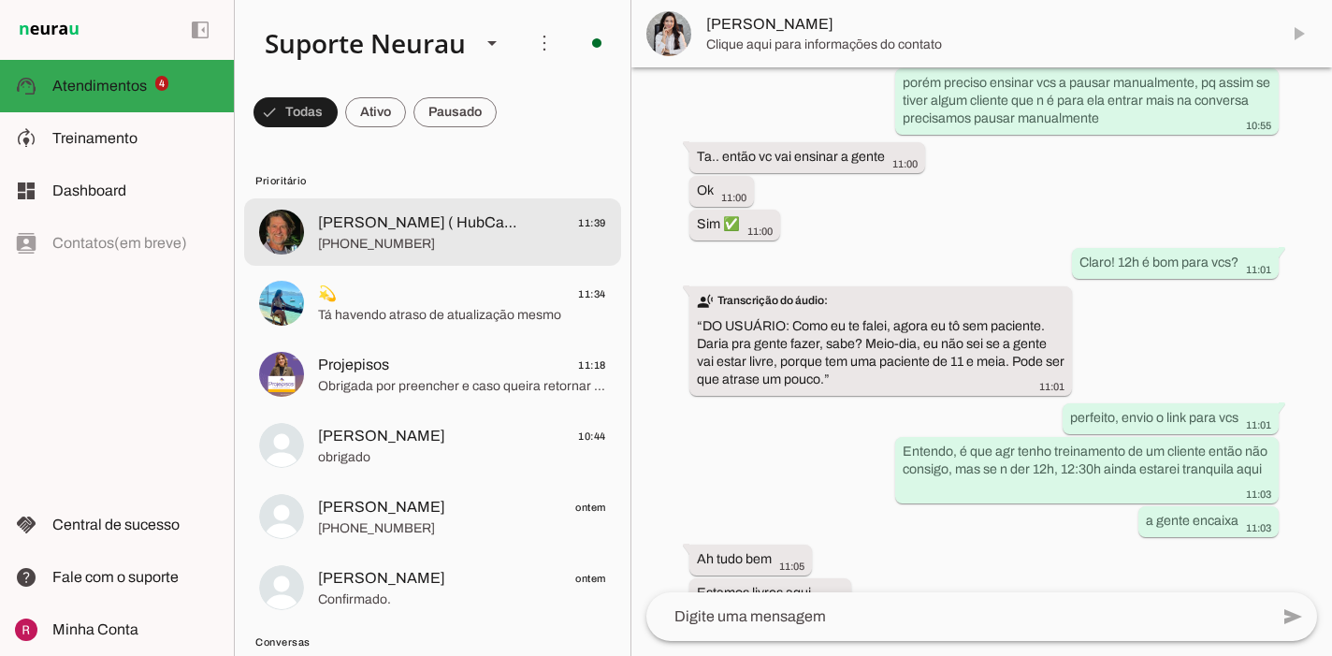
click at [447, 225] on span "Rômulo Souza ( HubCann )" at bounding box center [421, 222] width 207 height 22
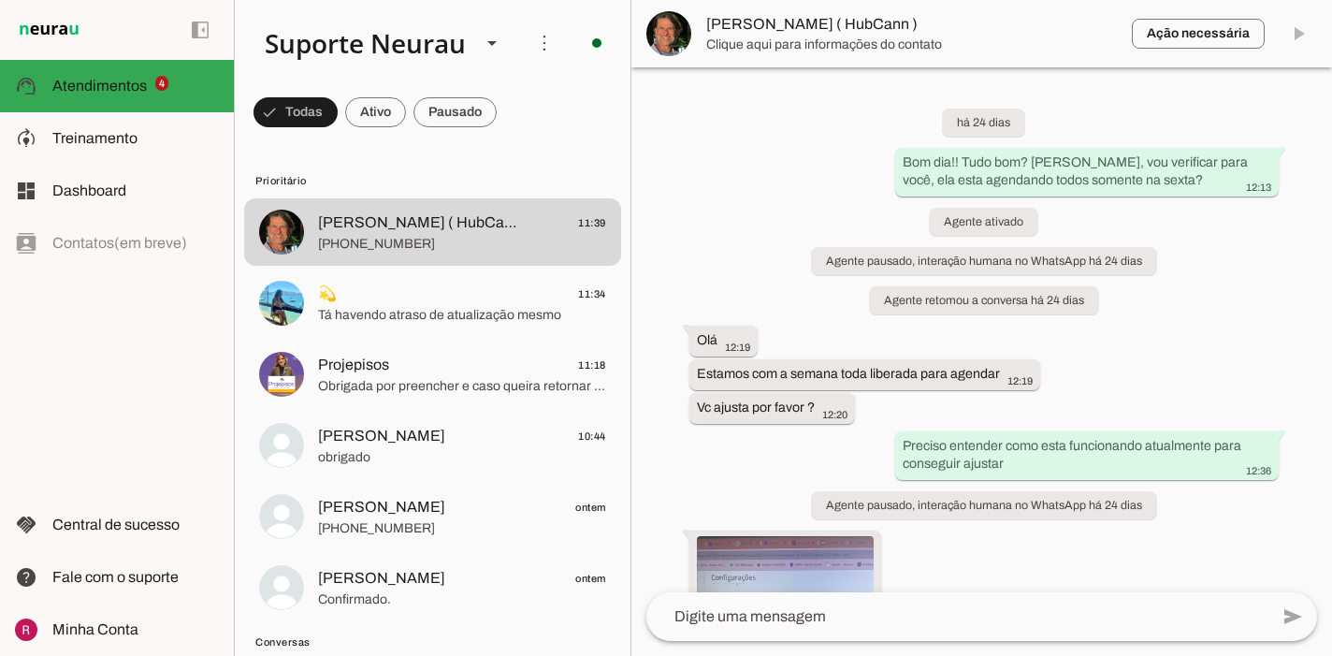
scroll to position [4740, 0]
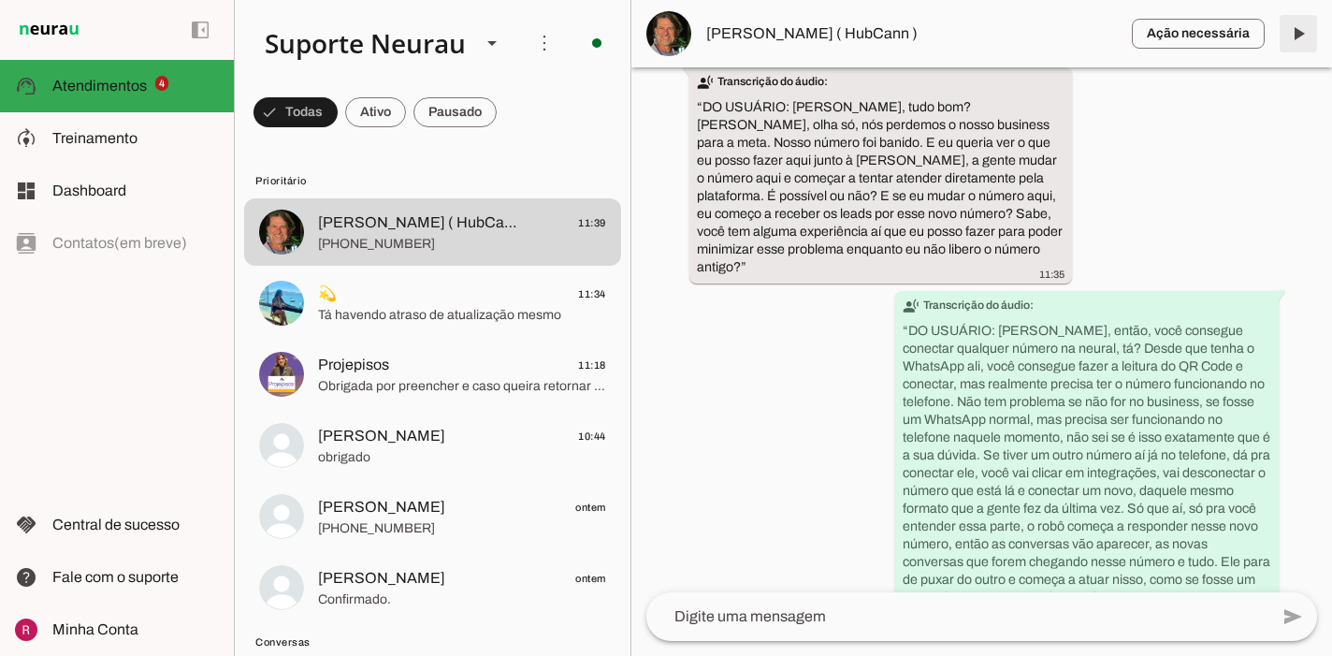
click at [1280, 43] on span at bounding box center [1298, 33] width 45 height 45
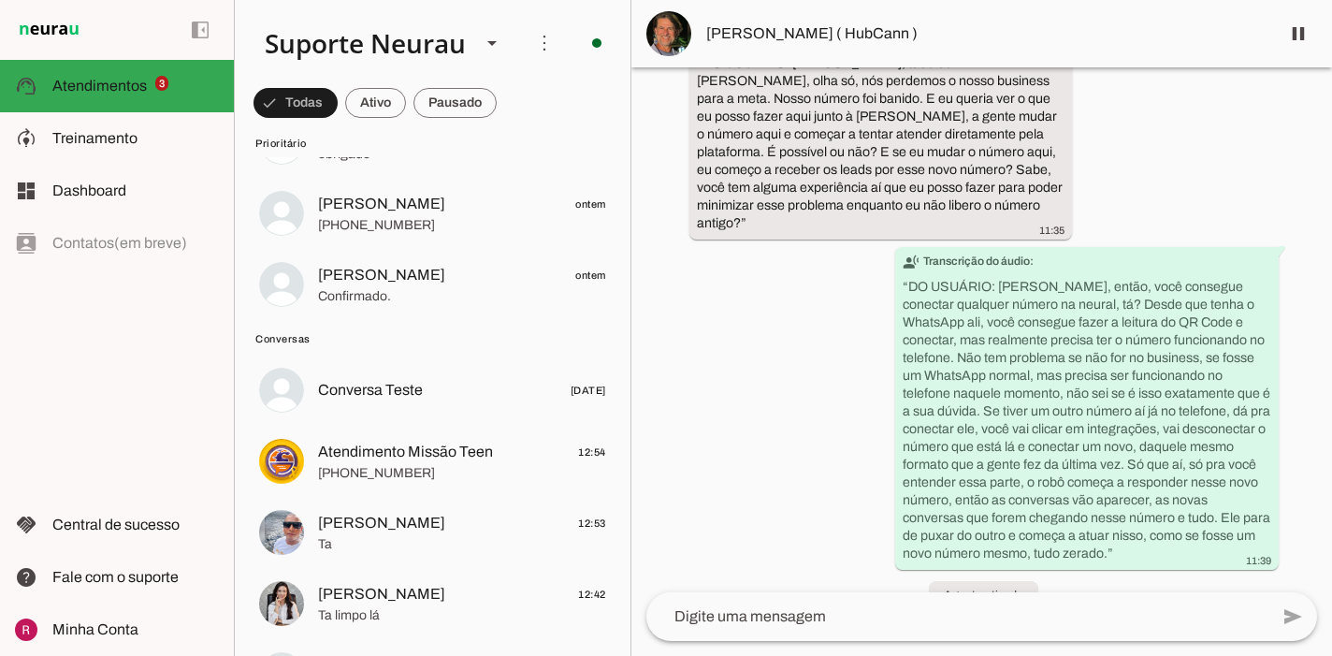
scroll to position [250, 0]
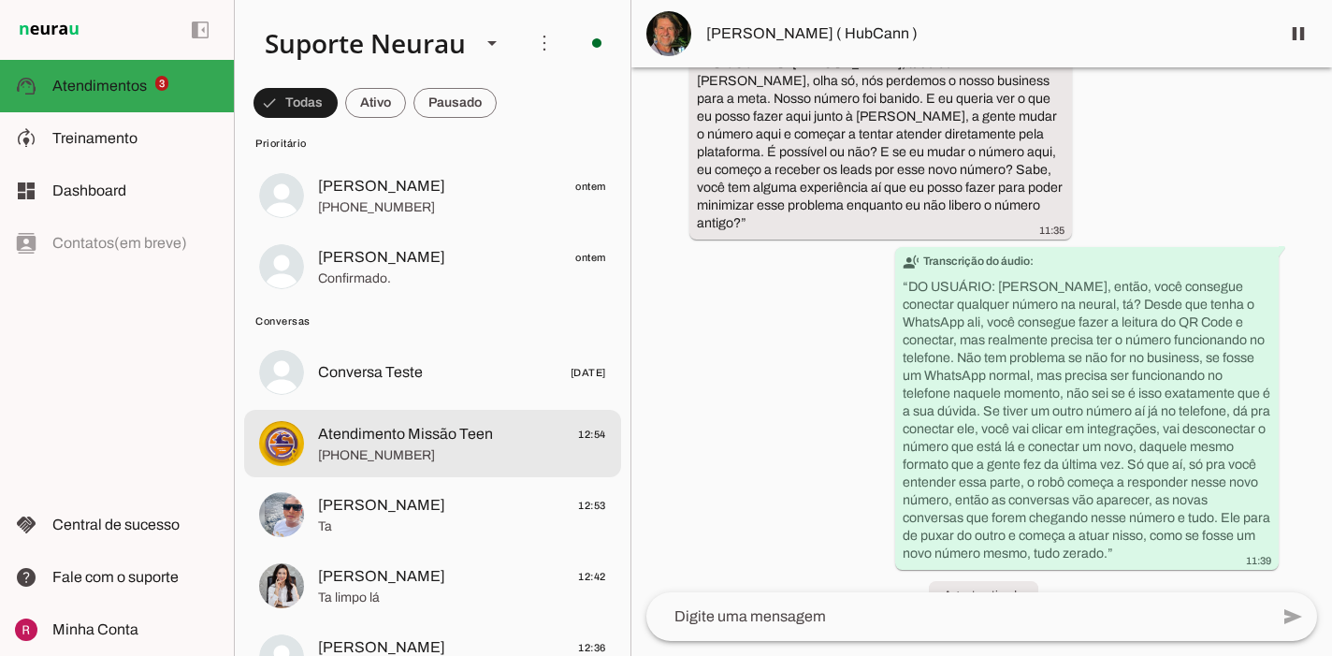
click at [443, 458] on span "+55 6181337899" at bounding box center [462, 455] width 288 height 19
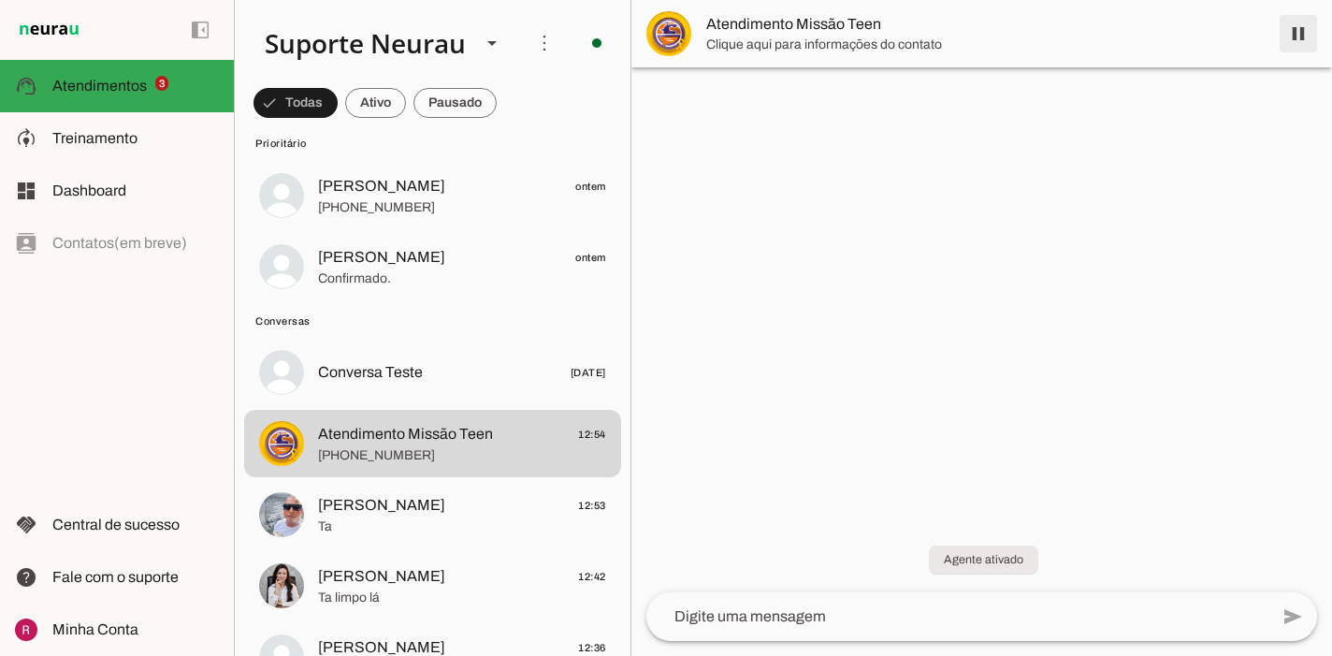
click at [1295, 32] on span at bounding box center [1298, 33] width 45 height 45
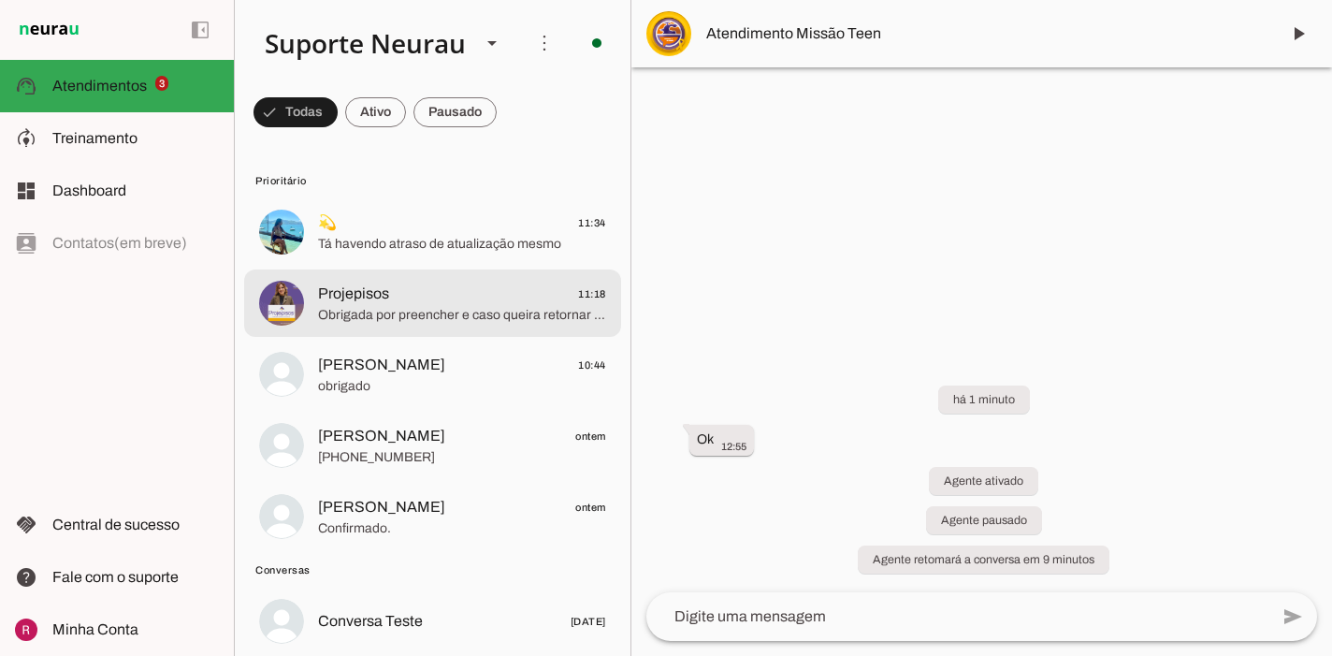
click at [509, 296] on span "Projepisos 11:18" at bounding box center [462, 294] width 288 height 23
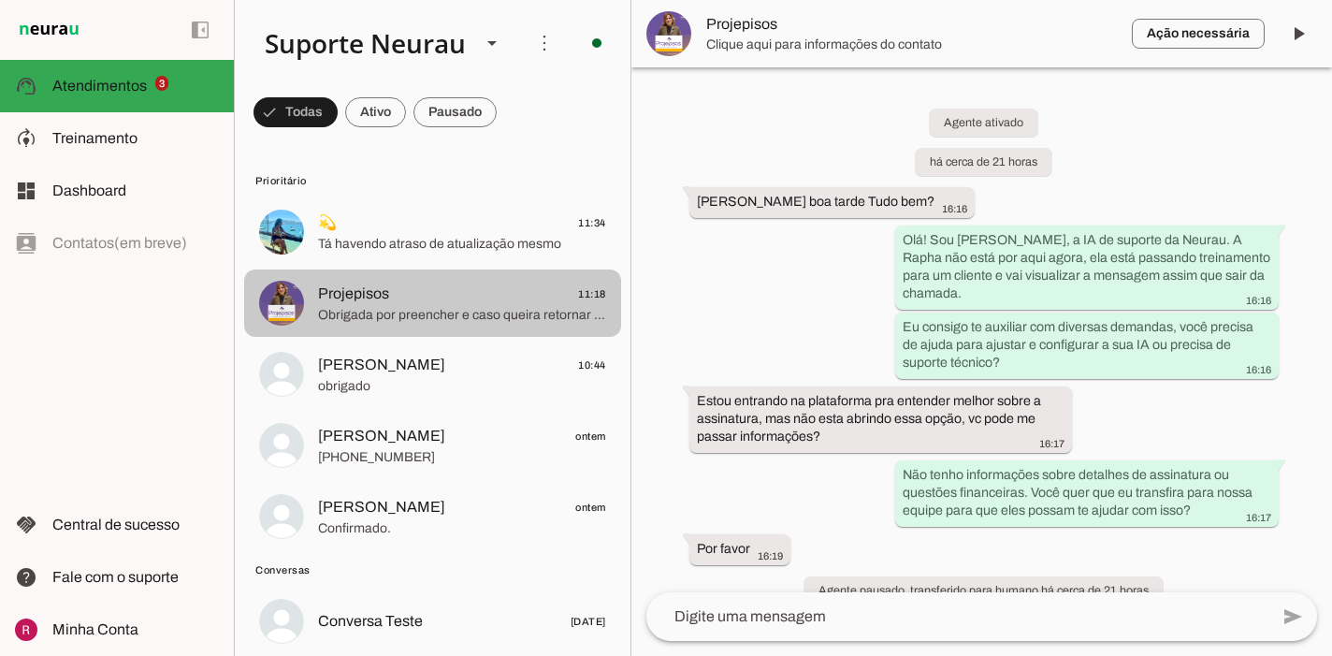
scroll to position [1900, 0]
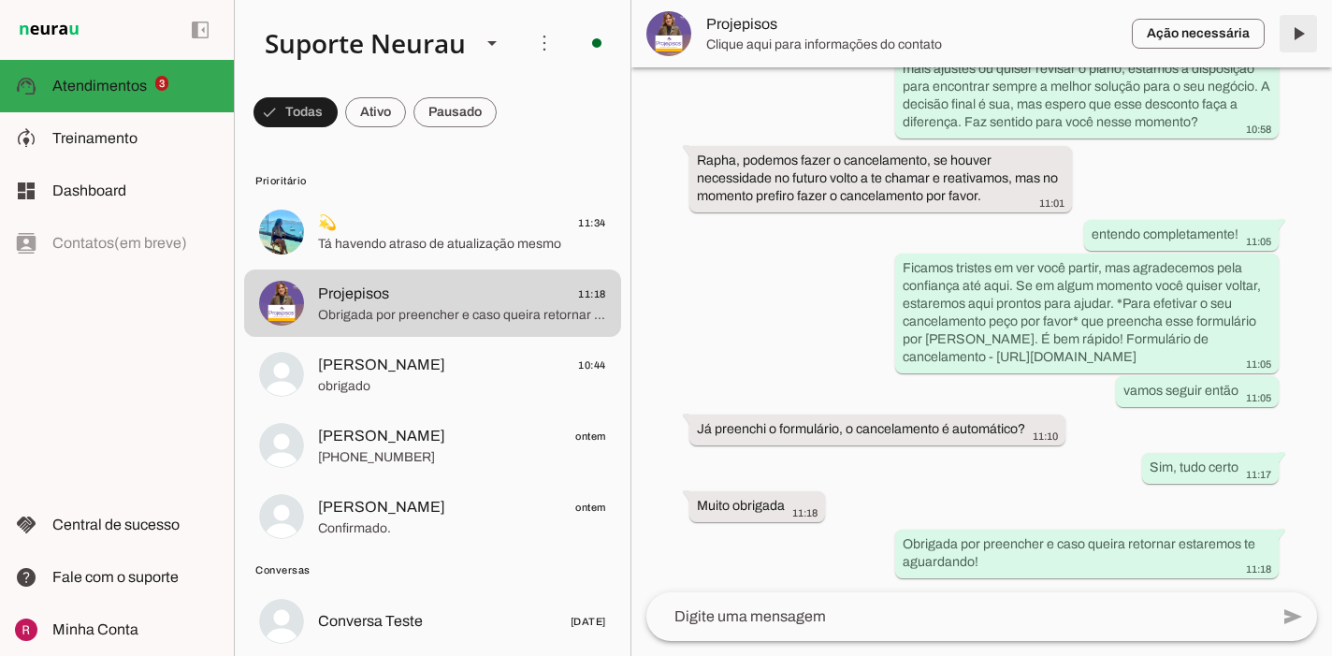
click at [1298, 52] on span at bounding box center [1298, 33] width 45 height 45
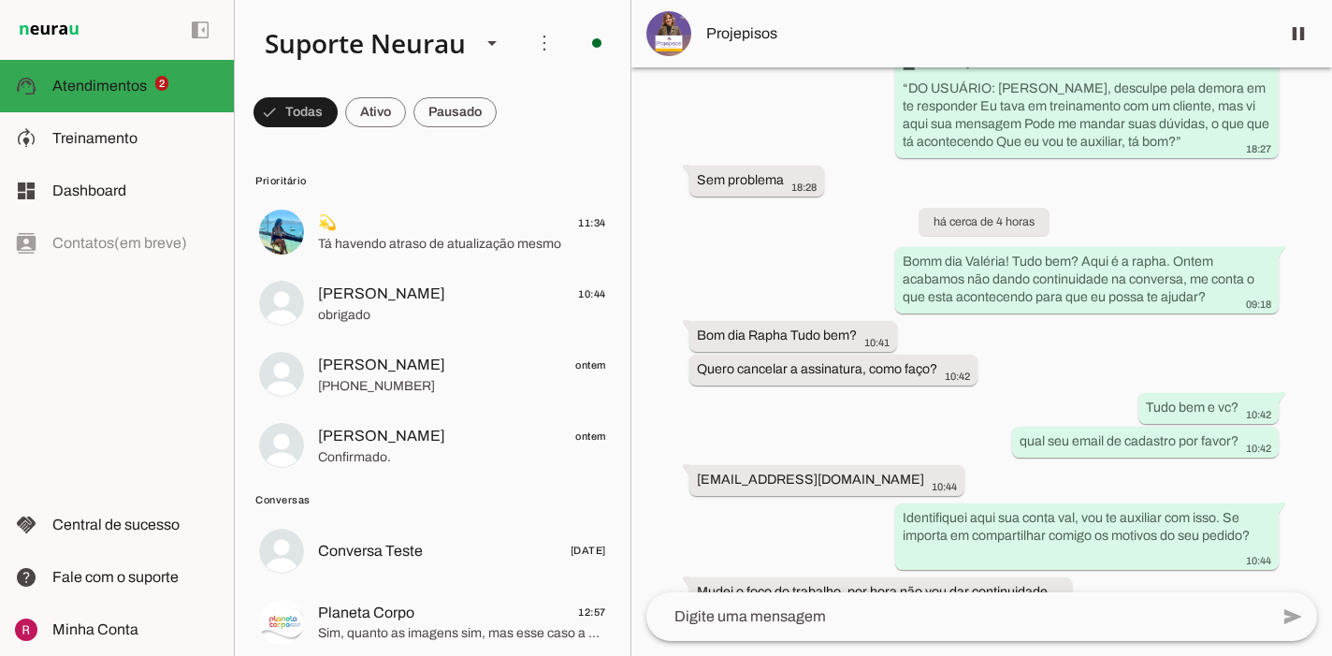
scroll to position [1900, 0]
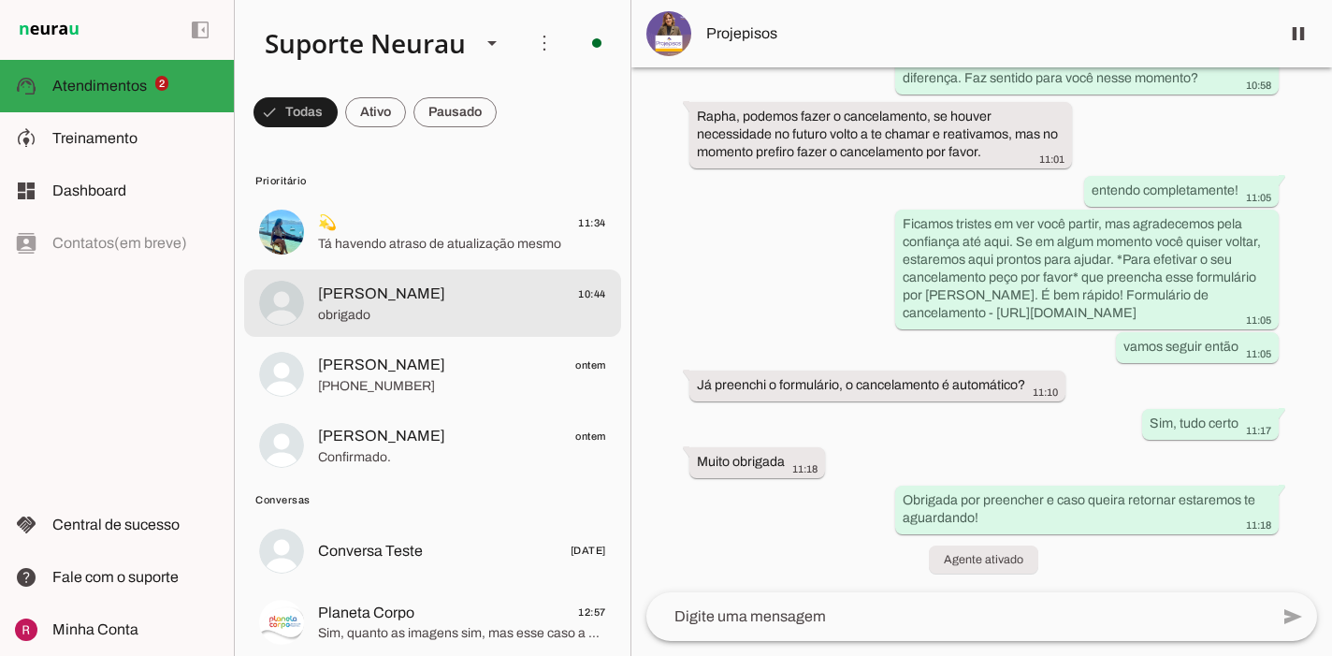
click at [379, 314] on span "obrigado" at bounding box center [462, 315] width 288 height 19
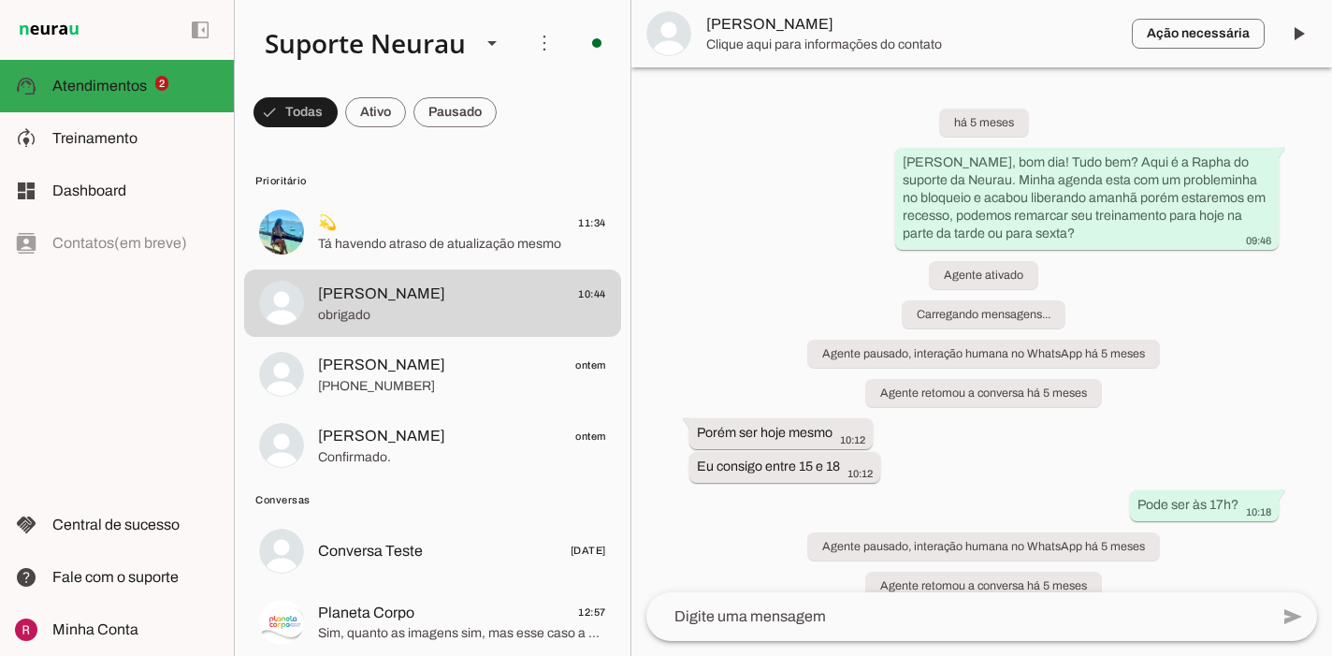
click at [1303, 37] on span at bounding box center [1298, 33] width 45 height 45
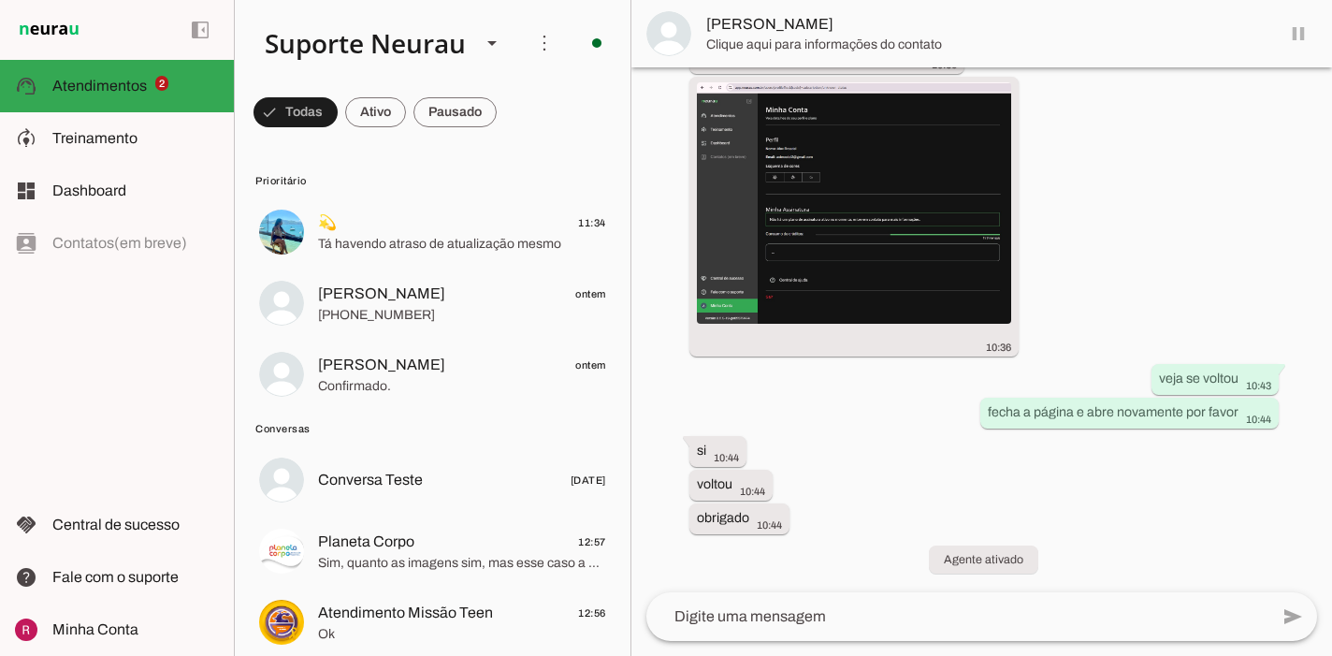
scroll to position [26704, 0]
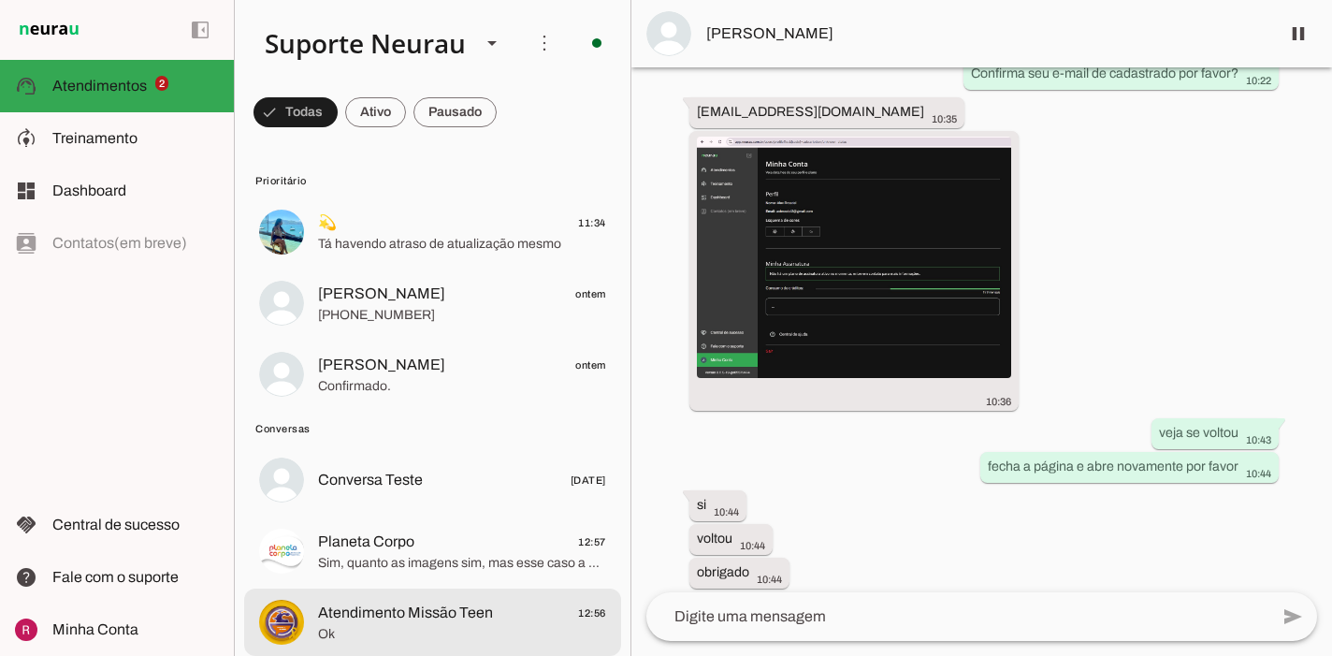
click at [346, 625] on span "Ok" at bounding box center [462, 634] width 288 height 19
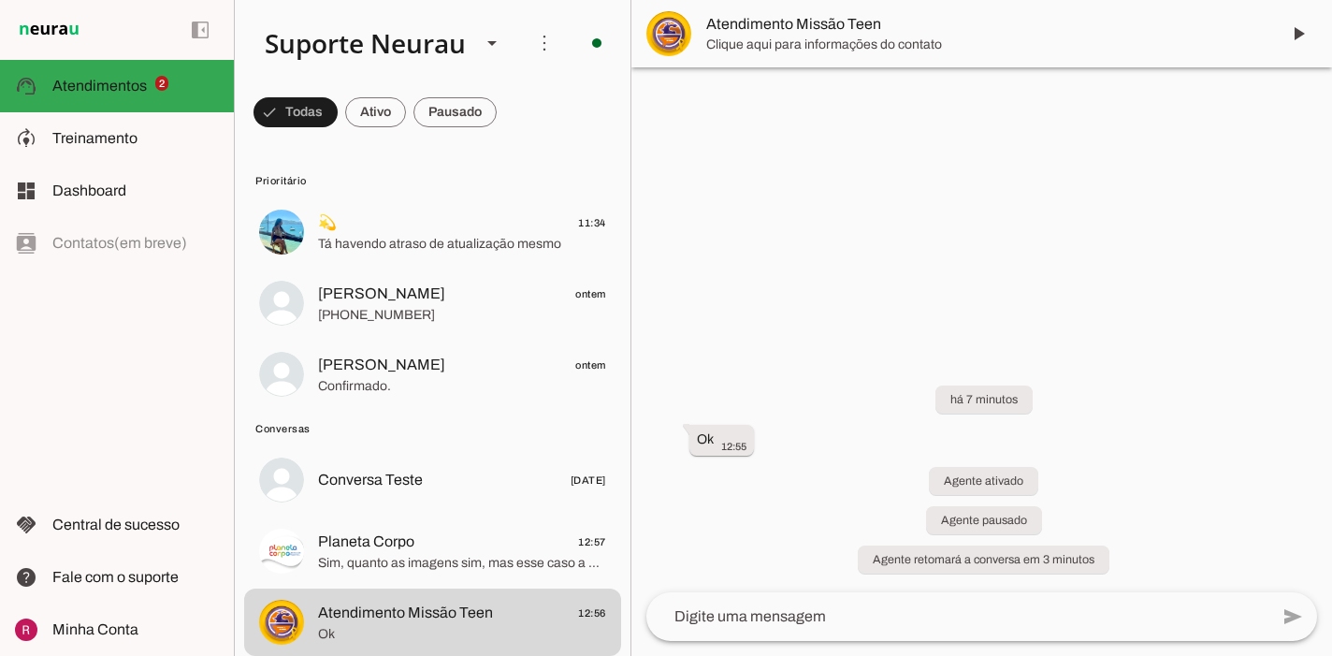
click at [800, 39] on span "Clique aqui para informações do contato" at bounding box center [985, 45] width 559 height 19
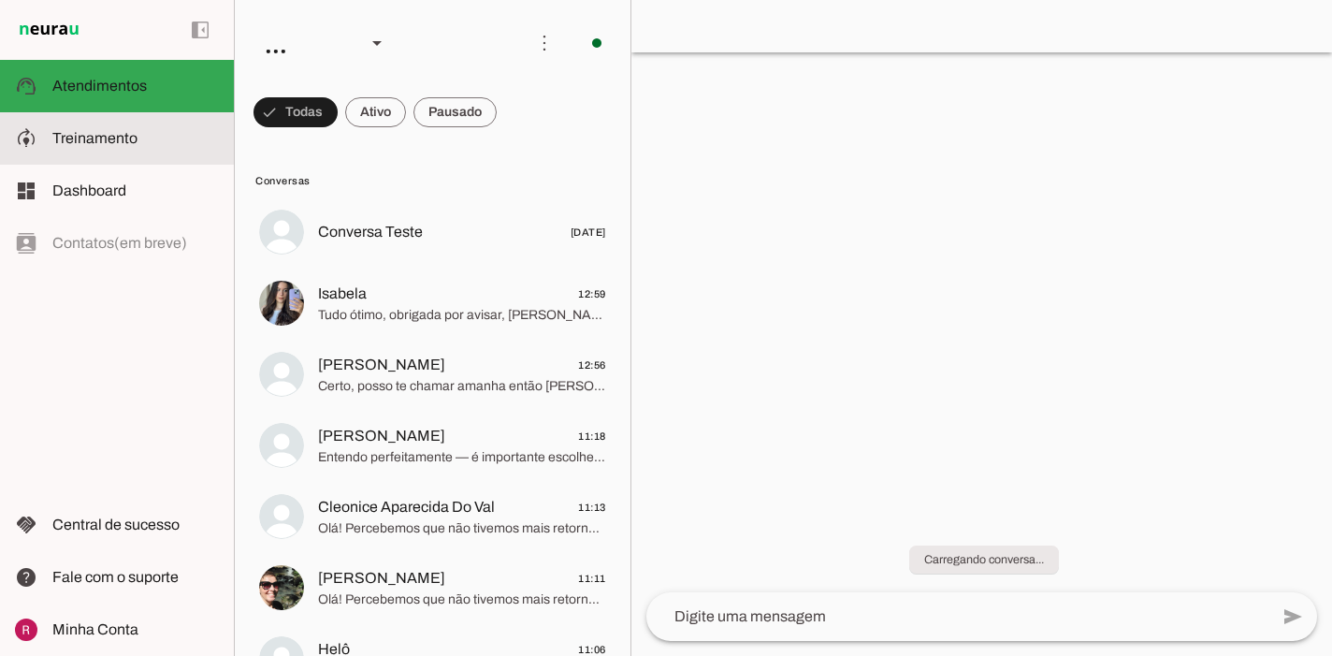
click at [155, 148] on slot at bounding box center [135, 138] width 167 height 22
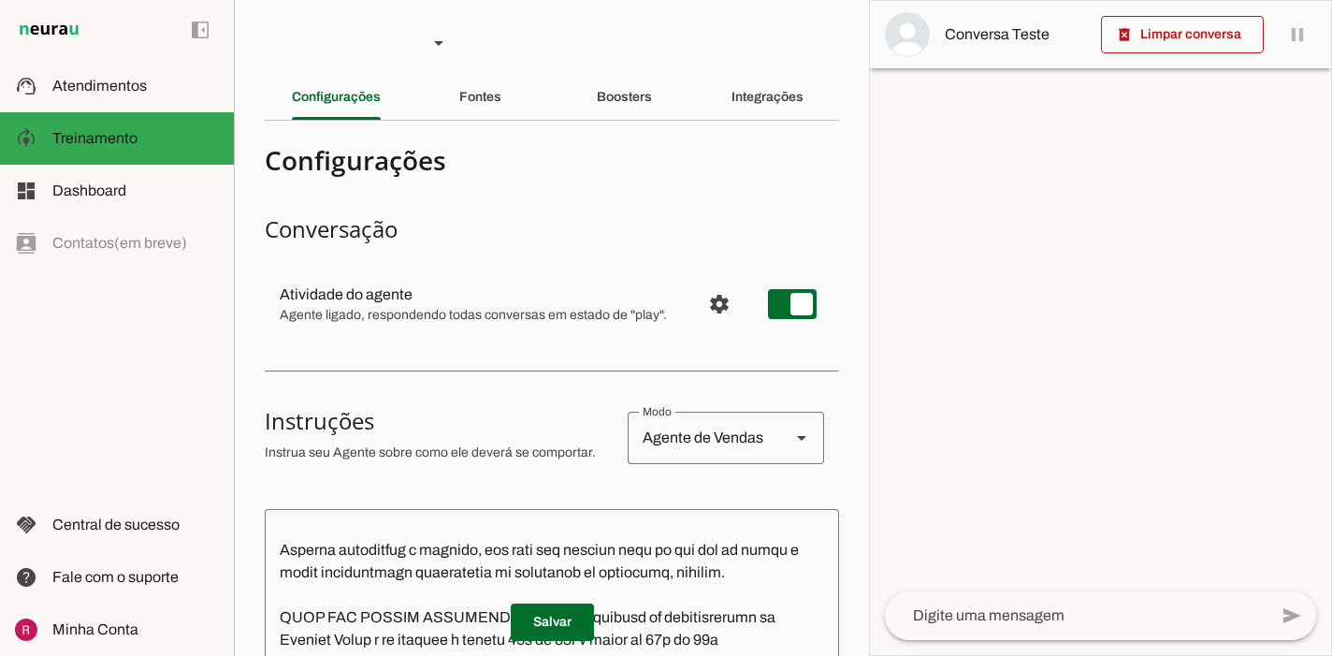
click at [481, 73] on section "Agente 1 Agente 2 Agente 3 Agente 4 Agente 5 Suporte Neurau Agente 7 Agente 8 A…" at bounding box center [551, 328] width 635 height 656
click at [0, 0] on slot "Fontes" at bounding box center [0, 0] width 0 height 0
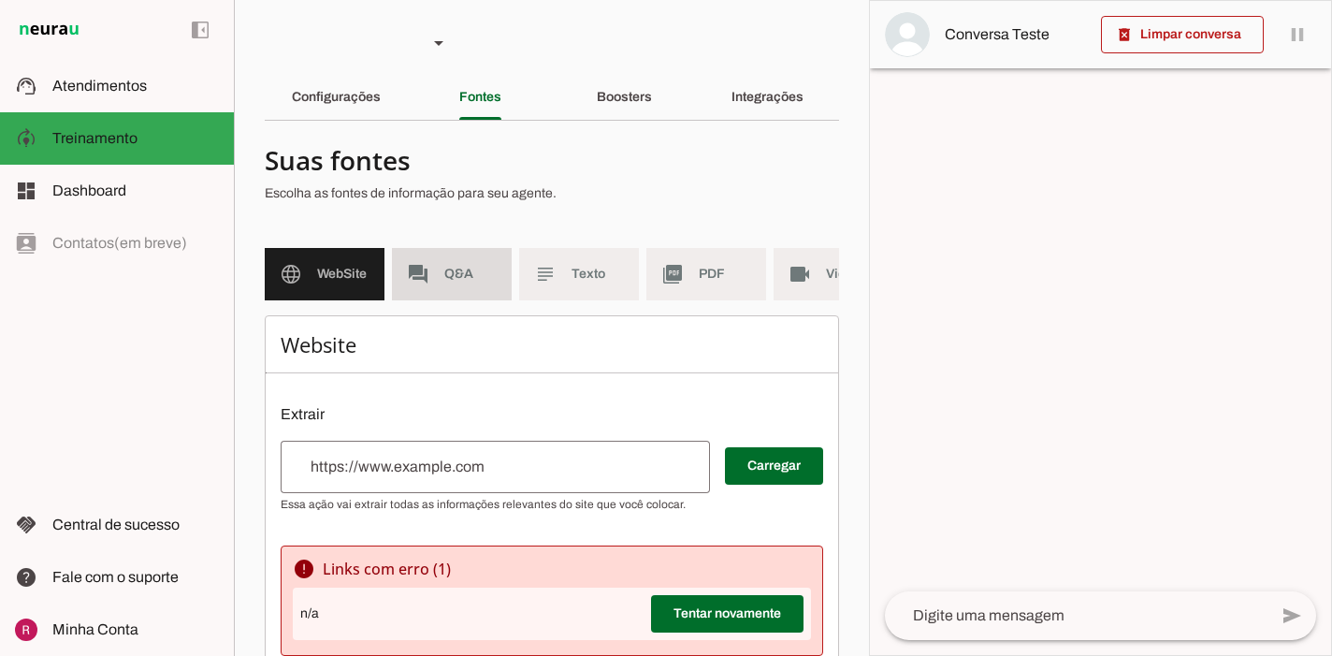
click at [480, 249] on md-item "forum Q&A" at bounding box center [452, 274] width 120 height 52
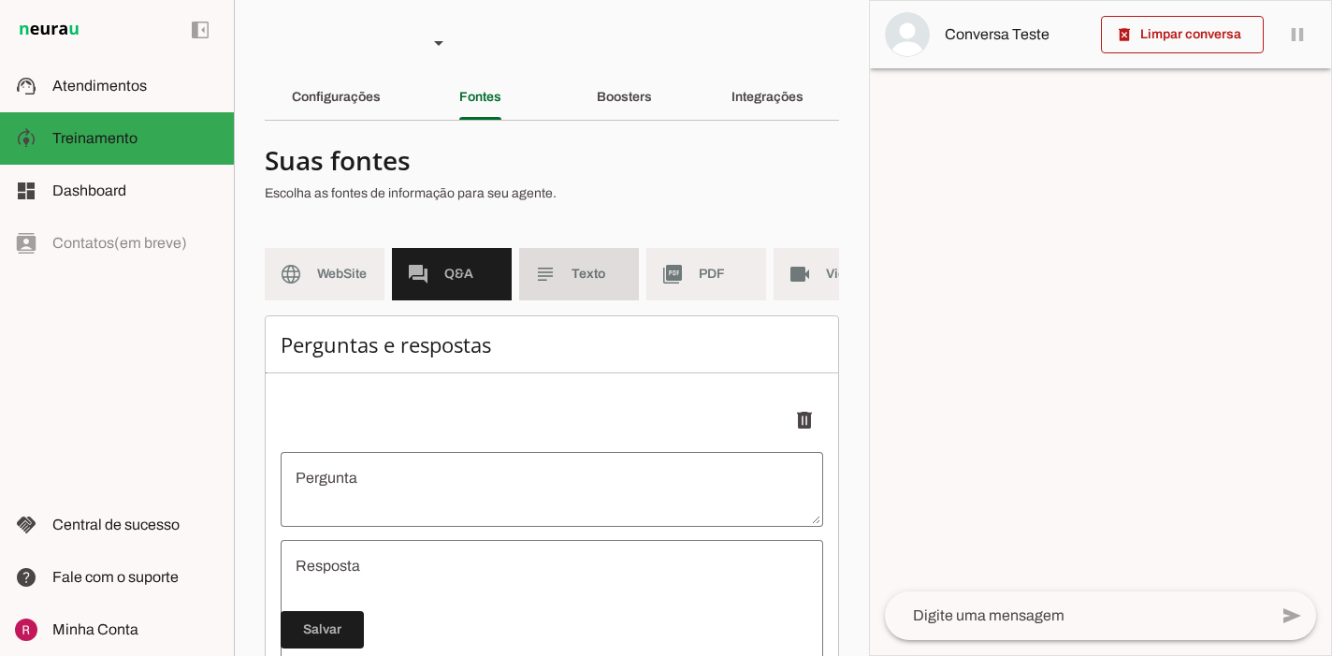
click at [569, 278] on md-item "subject Texto" at bounding box center [579, 274] width 120 height 52
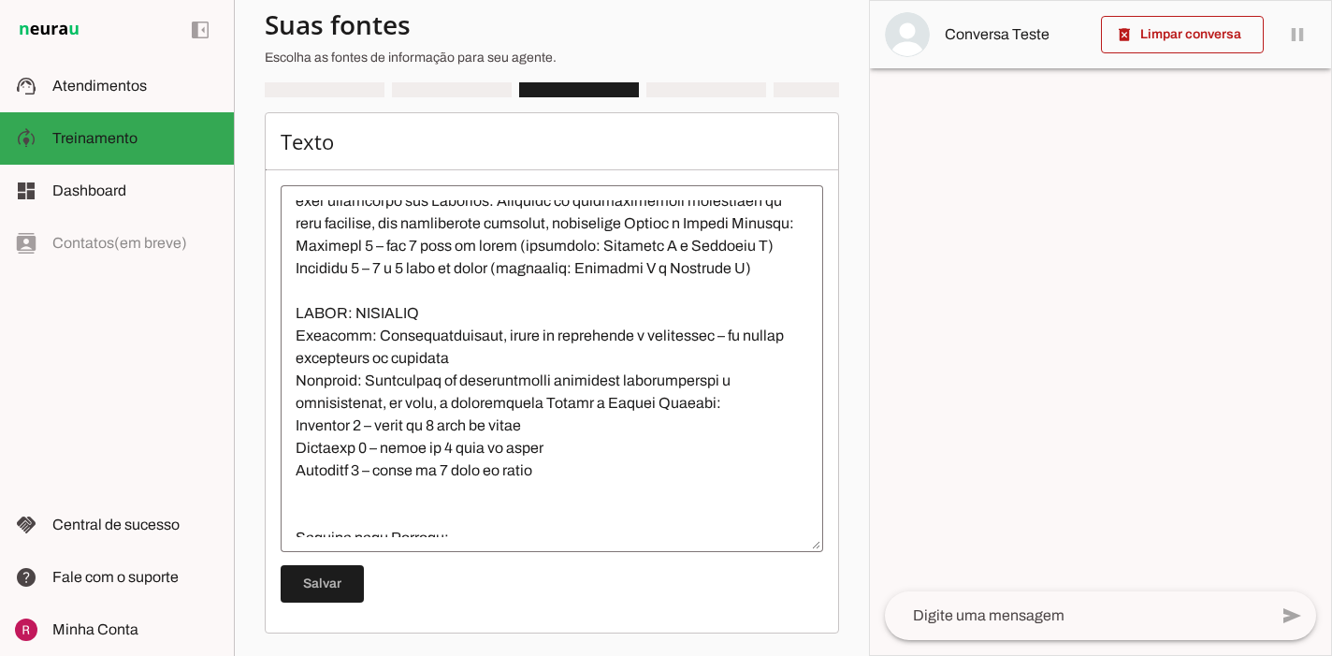
scroll to position [904, 0]
